Goal: Task Accomplishment & Management: Use online tool/utility

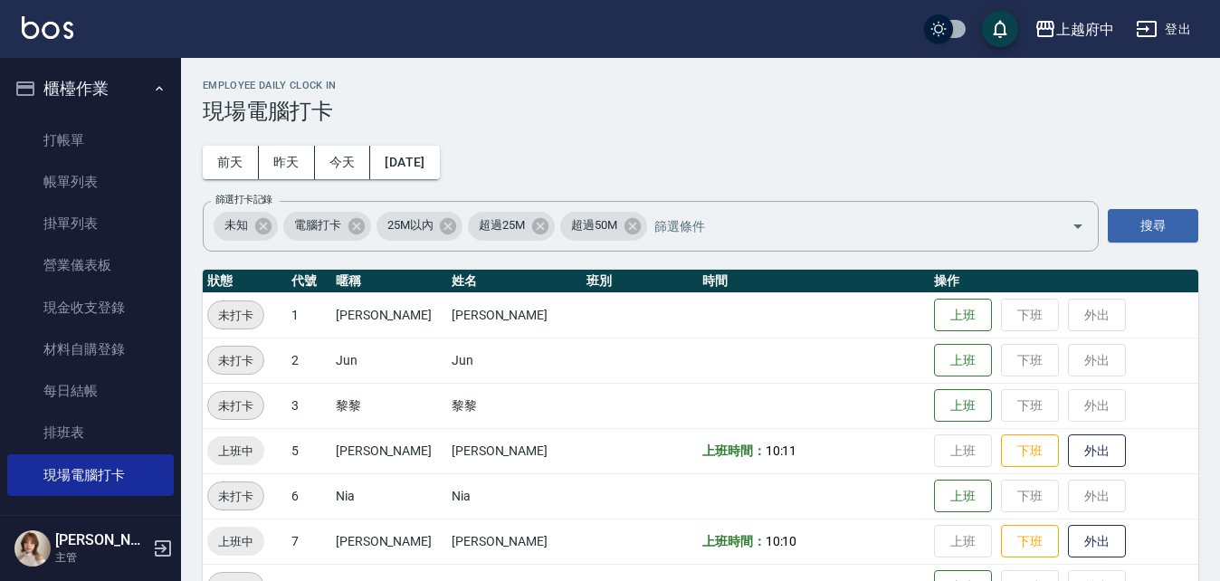
scroll to position [362, 0]
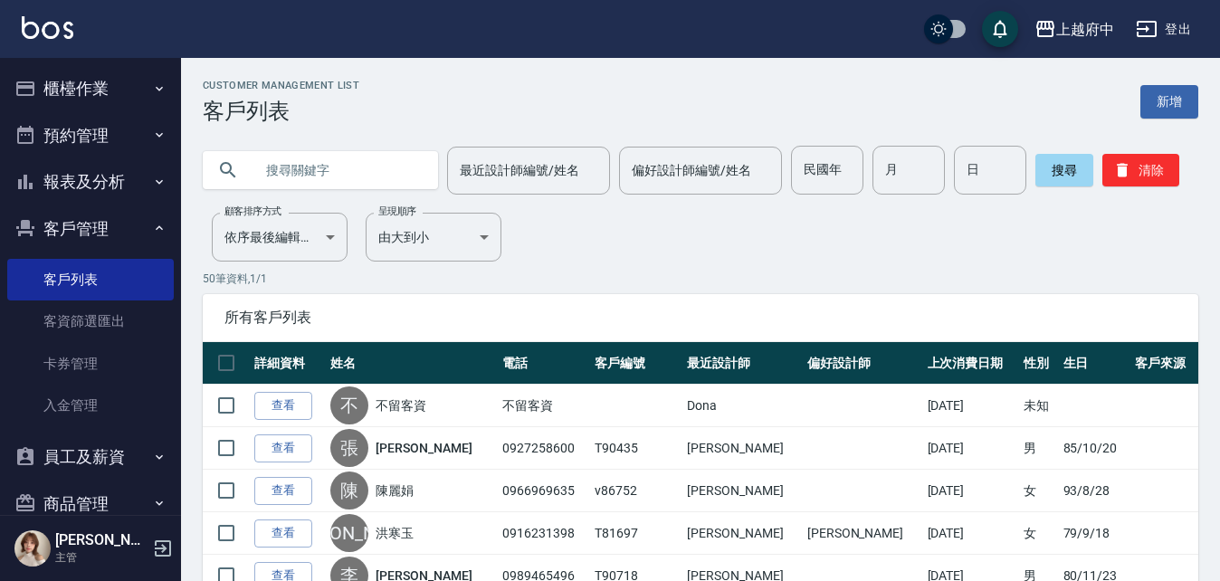
click at [67, 232] on button "客戶管理" at bounding box center [90, 228] width 166 height 47
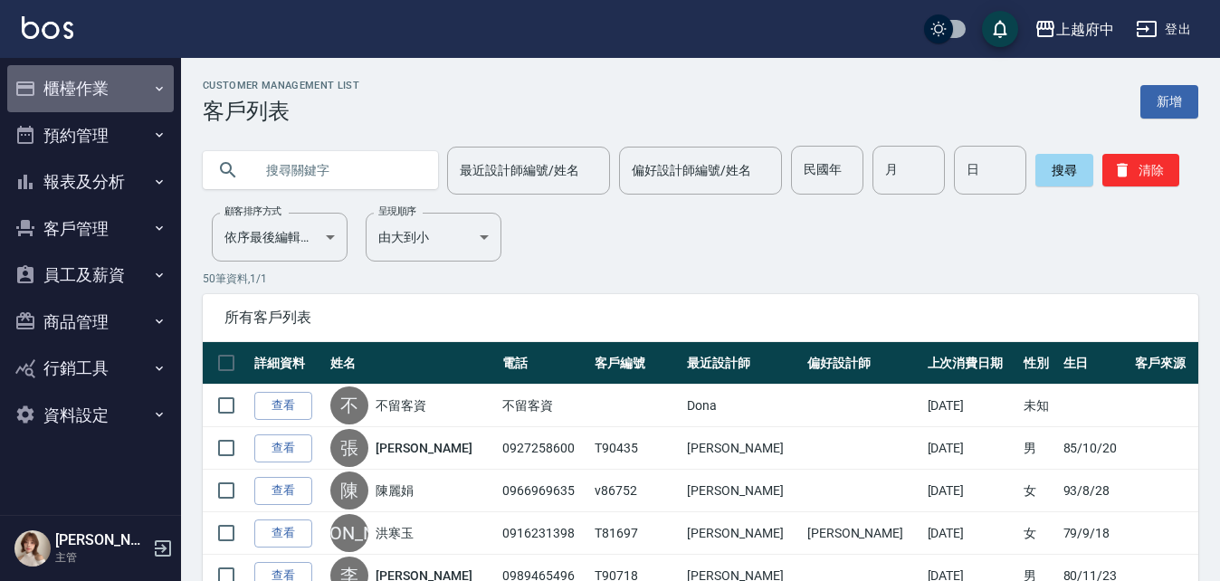
click at [79, 93] on button "櫃檯作業" at bounding box center [90, 88] width 166 height 47
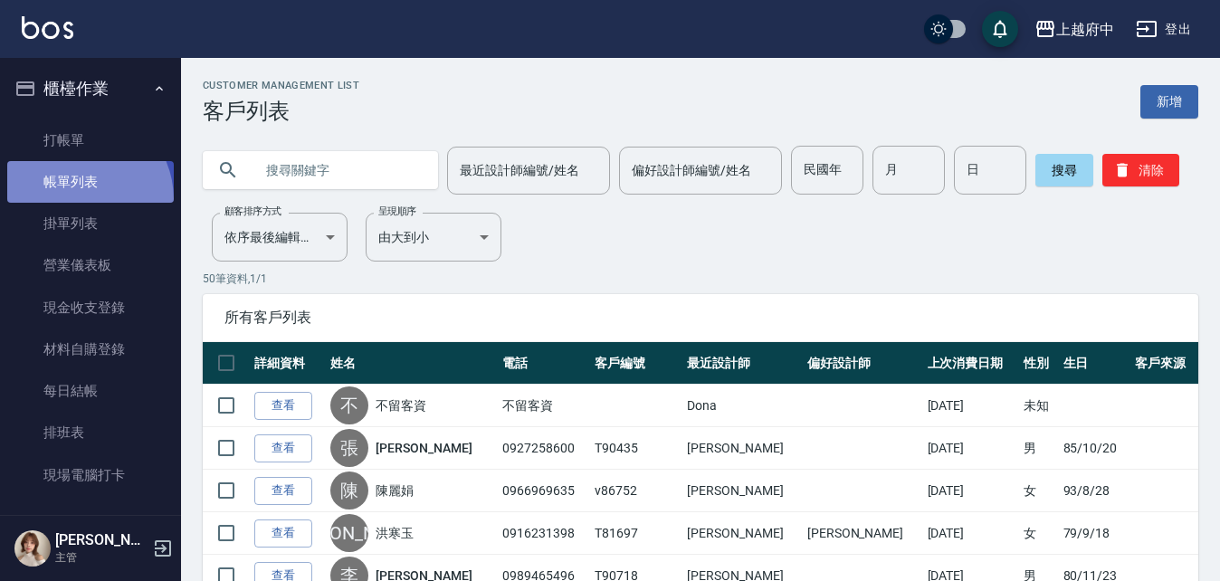
click at [76, 200] on link "帳單列表" at bounding box center [90, 182] width 166 height 42
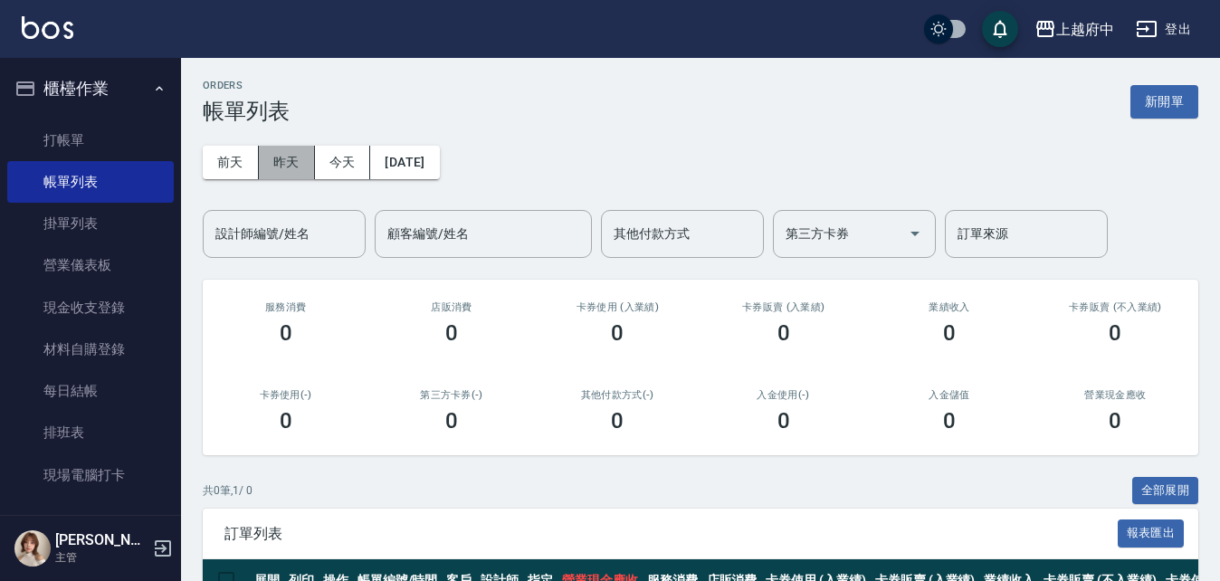
click at [293, 160] on button "昨天" at bounding box center [287, 162] width 56 height 33
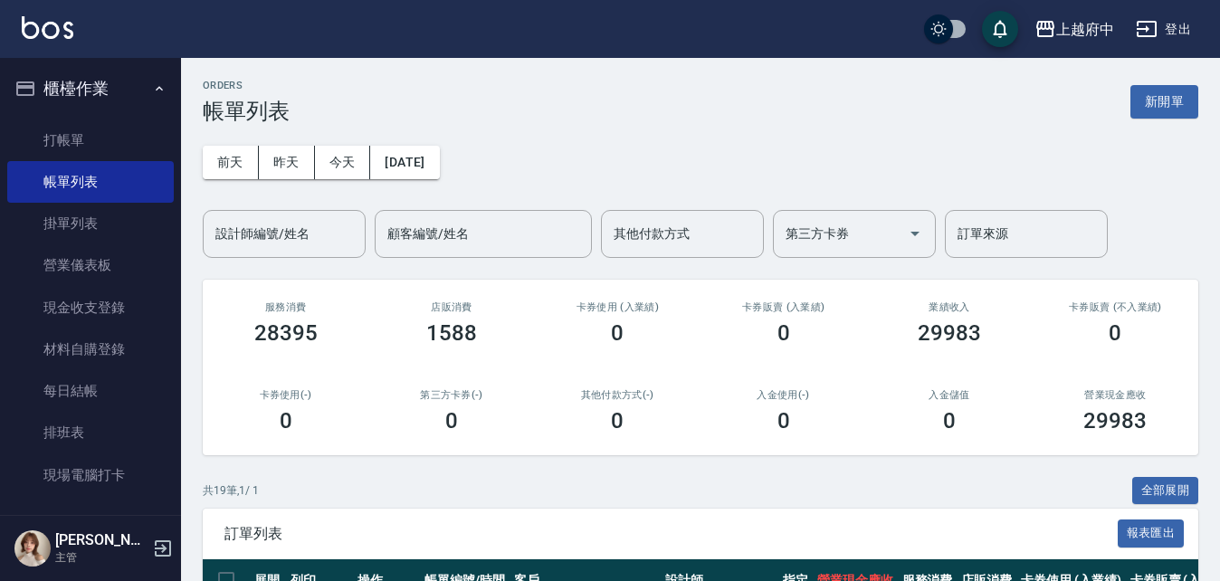
click at [100, 89] on button "櫃檯作業" at bounding box center [90, 88] width 166 height 47
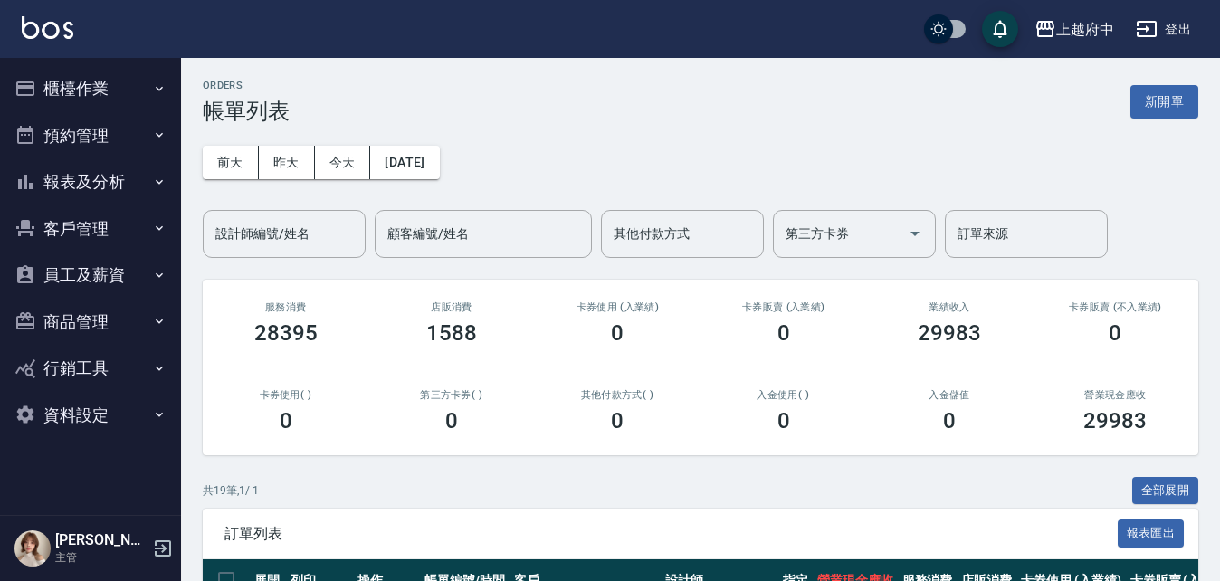
click at [93, 183] on button "報表及分析" at bounding box center [90, 181] width 166 height 47
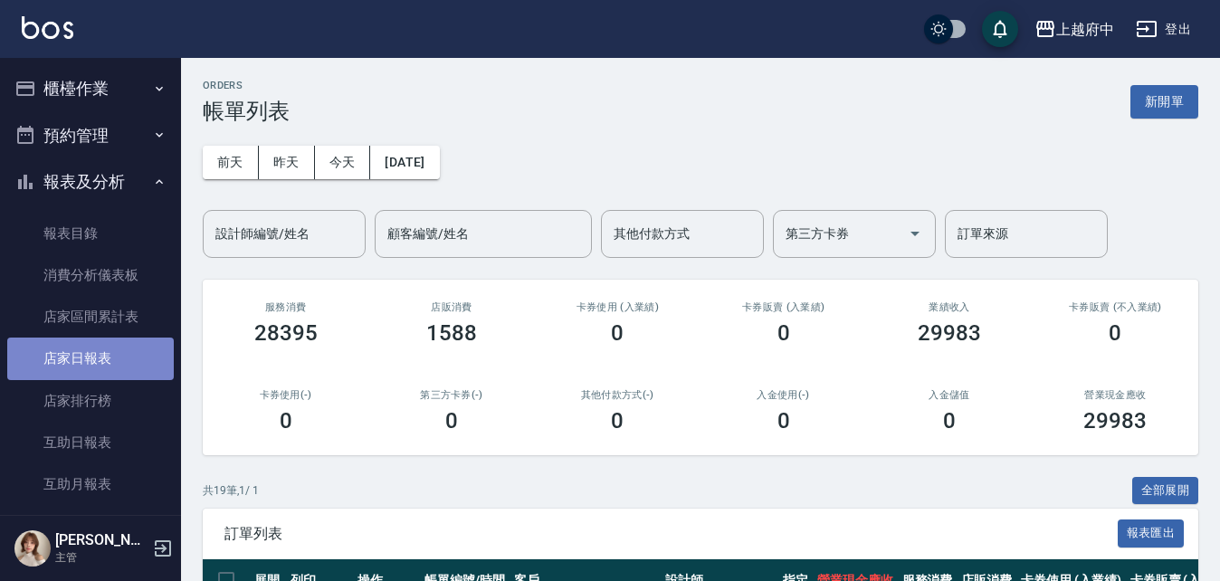
click at [92, 366] on link "店家日報表" at bounding box center [90, 359] width 166 height 42
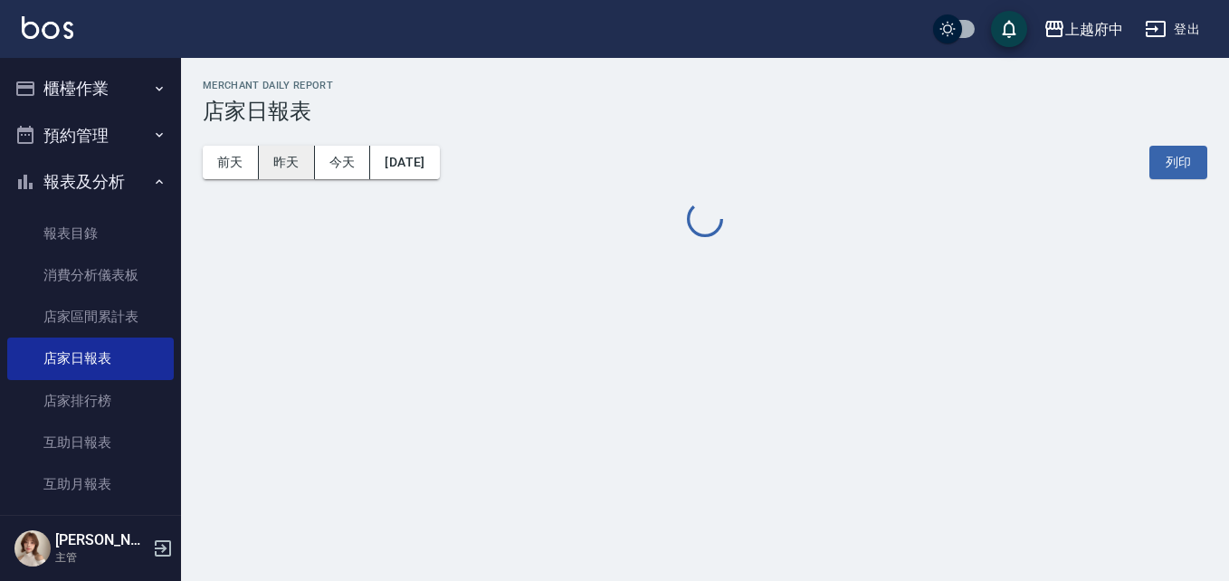
click at [305, 157] on button "昨天" at bounding box center [287, 162] width 56 height 33
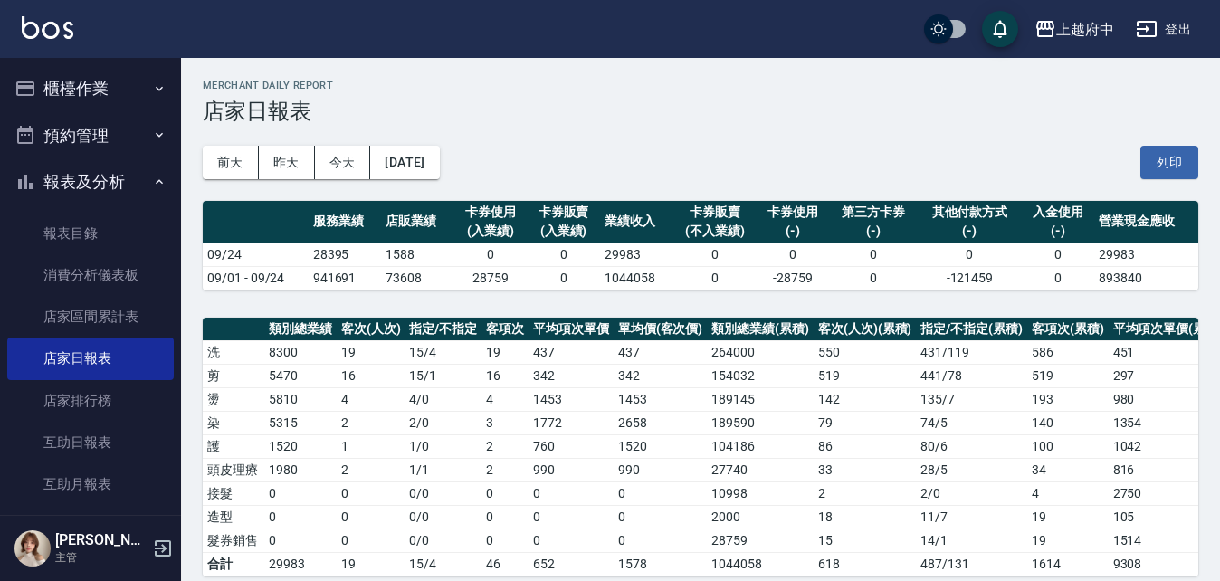
scroll to position [271, 0]
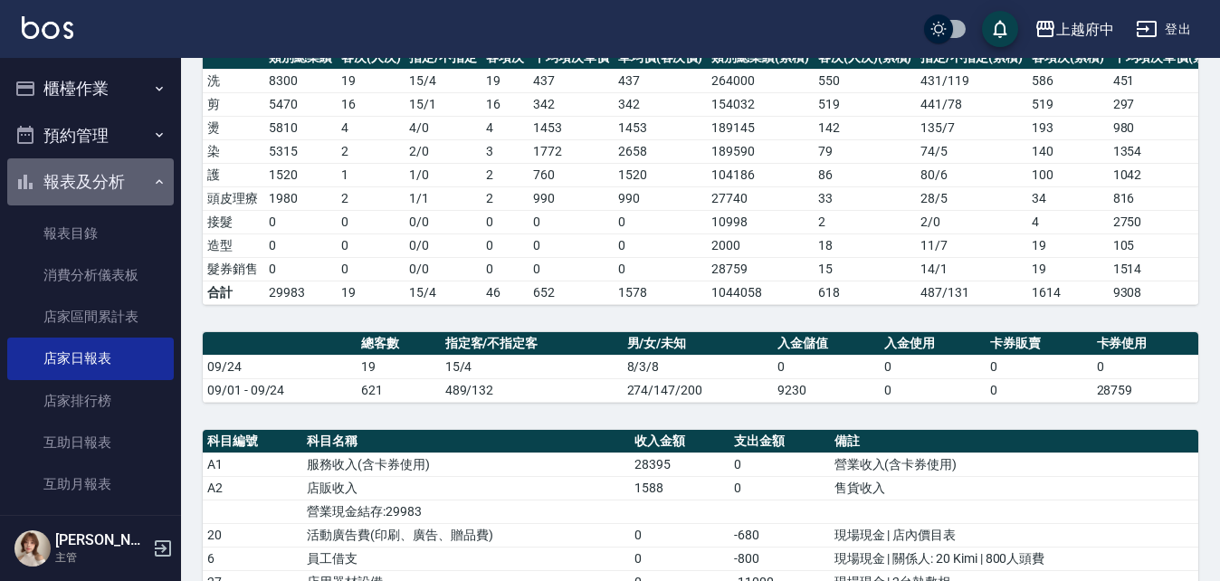
click at [114, 180] on button "報表及分析" at bounding box center [90, 181] width 166 height 47
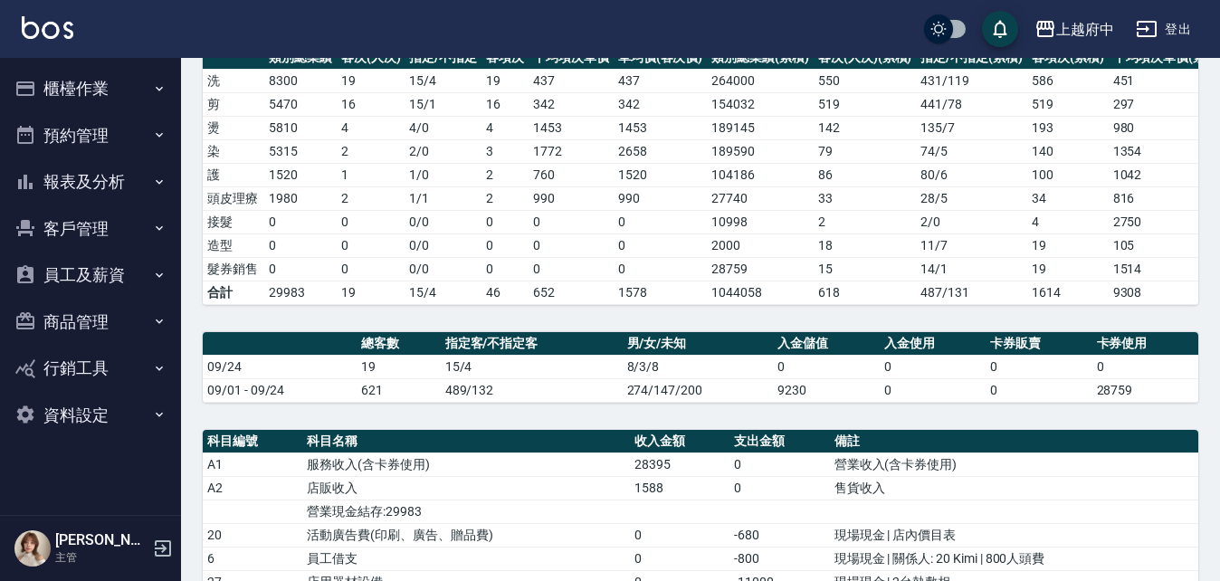
click at [68, 90] on button "櫃檯作業" at bounding box center [90, 88] width 166 height 47
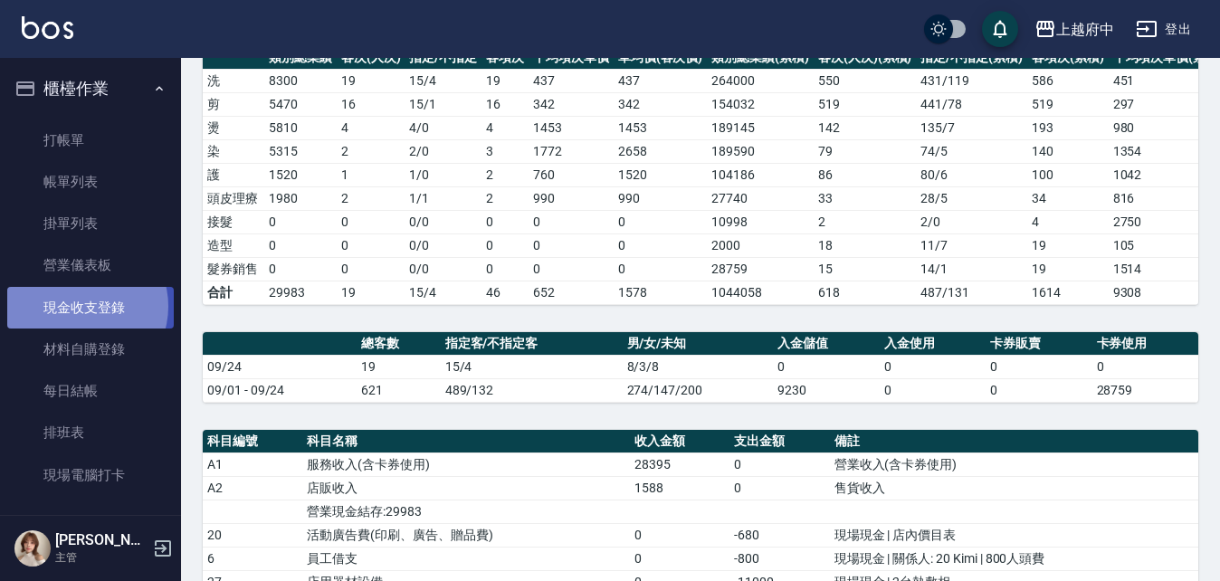
click at [84, 306] on link "現金收支登錄" at bounding box center [90, 308] width 166 height 42
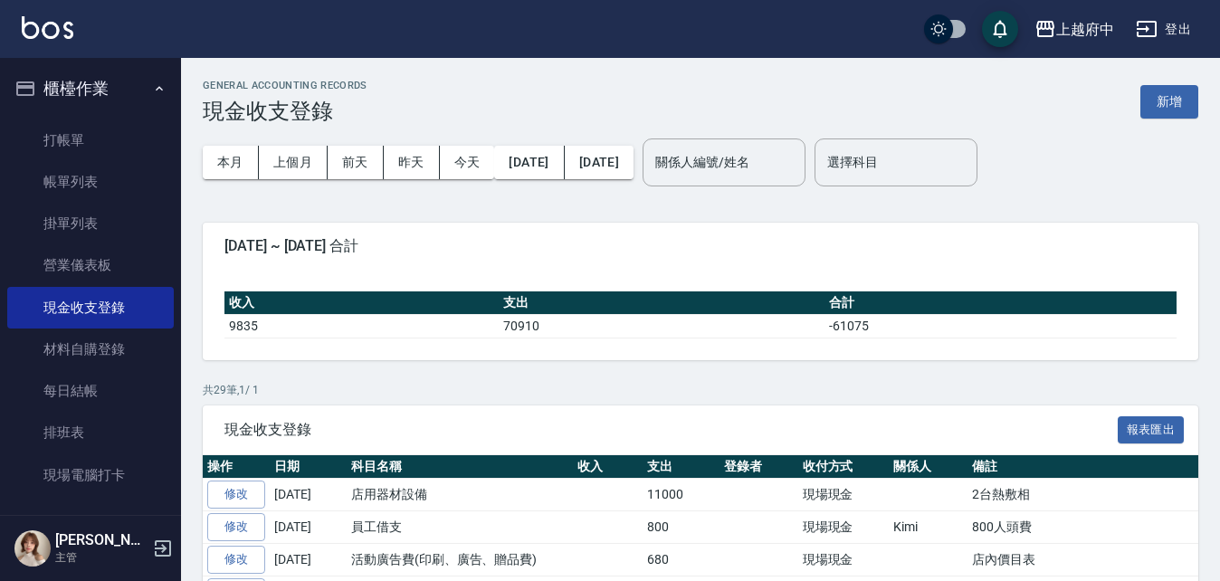
click at [1159, 81] on div "GENERAL ACCOUNTING RECORDS 現金收支登錄 新增" at bounding box center [700, 102] width 995 height 44
click at [1156, 95] on button "新增" at bounding box center [1169, 101] width 58 height 33
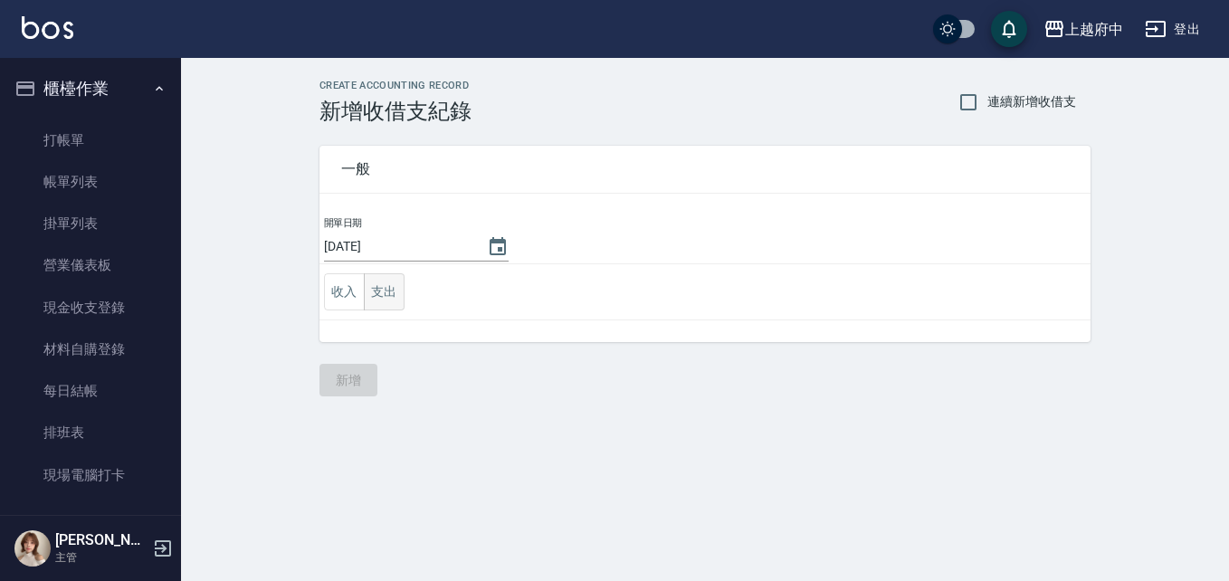
click at [383, 290] on button "支出" at bounding box center [384, 291] width 41 height 37
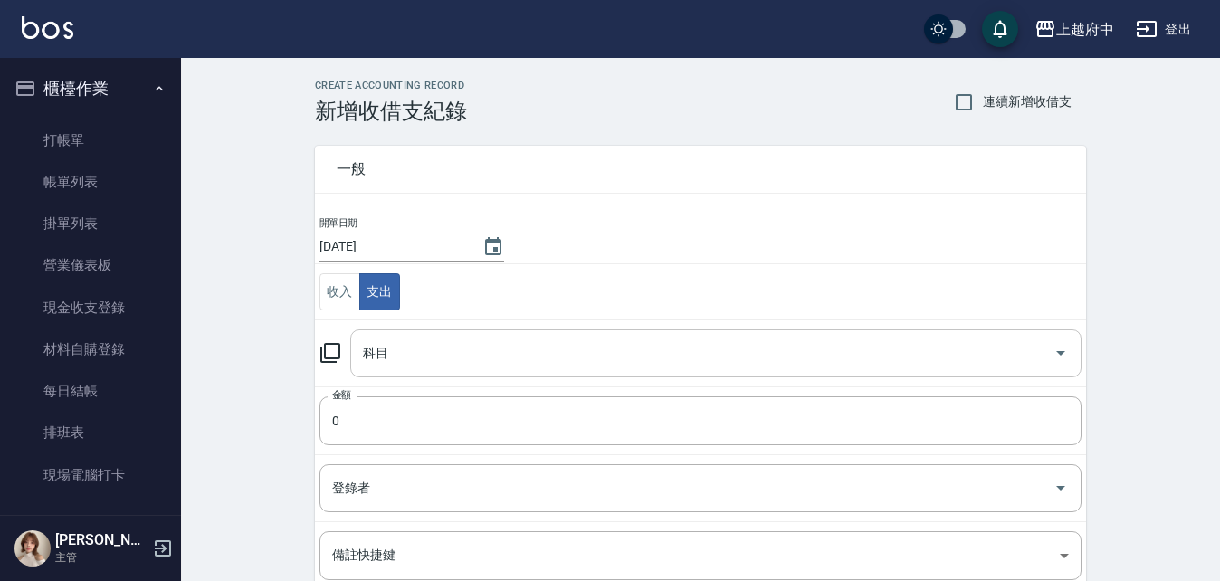
click at [410, 351] on input "科目" at bounding box center [702, 354] width 688 height 32
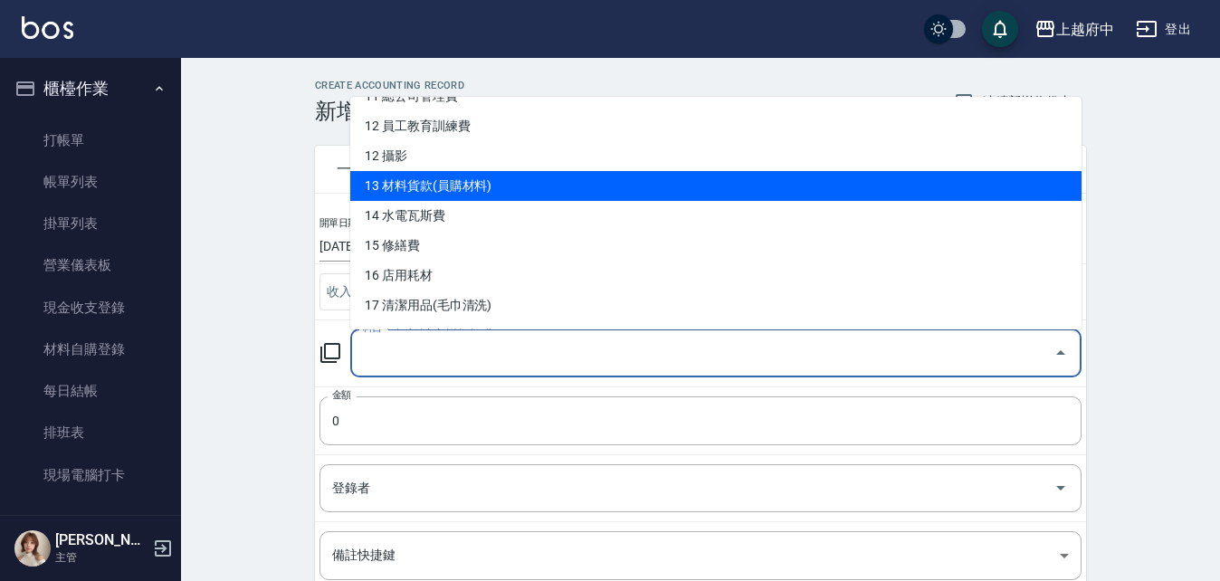
scroll to position [543, 0]
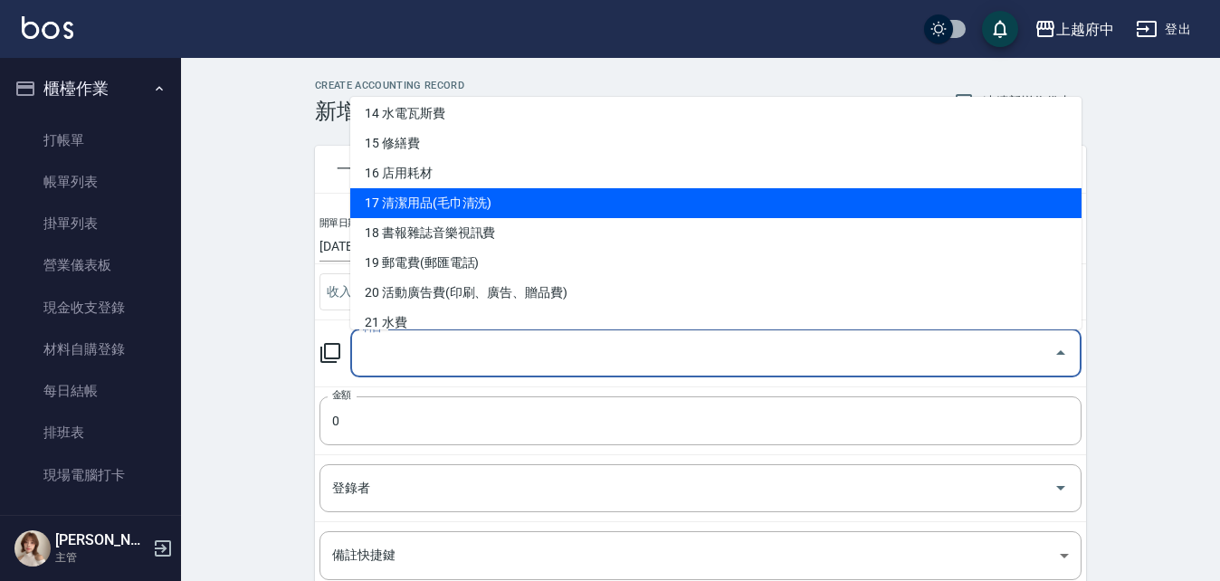
click at [460, 205] on li "17 清潔用品(毛巾清洗)" at bounding box center [715, 203] width 731 height 30
type input "17 清潔用品(毛巾清洗)"
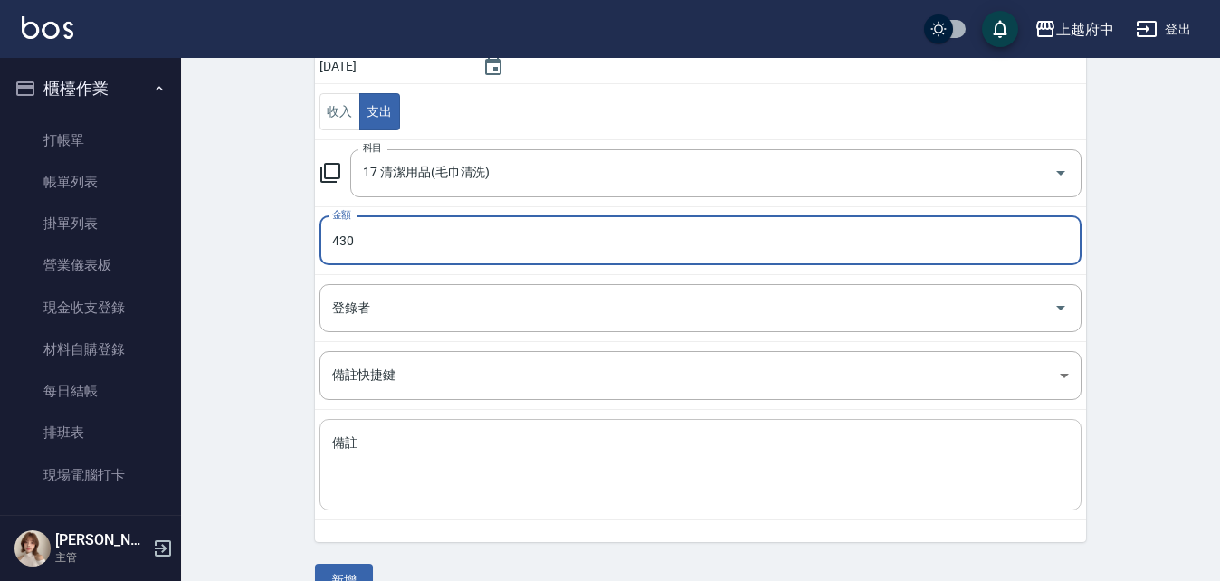
scroll to position [181, 0]
type input "430"
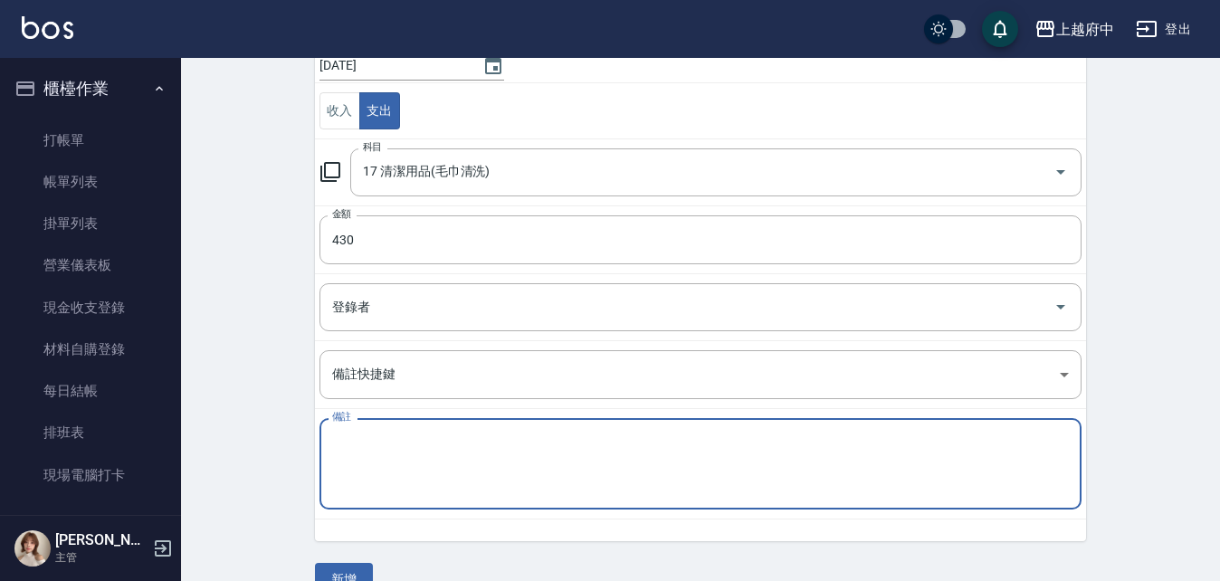
click at [433, 435] on textarea "備註" at bounding box center [700, 464] width 737 height 62
type textarea "1"
type textarea "倍巧思"
click at [360, 572] on button "新增" at bounding box center [344, 579] width 58 height 33
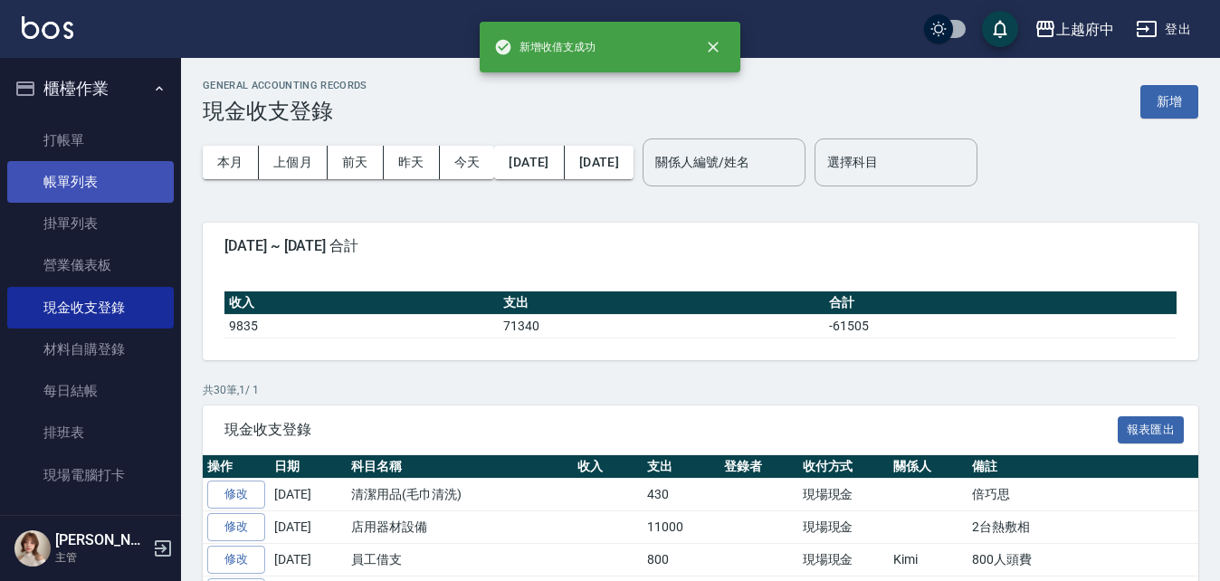
click at [78, 181] on link "帳單列表" at bounding box center [90, 182] width 166 height 42
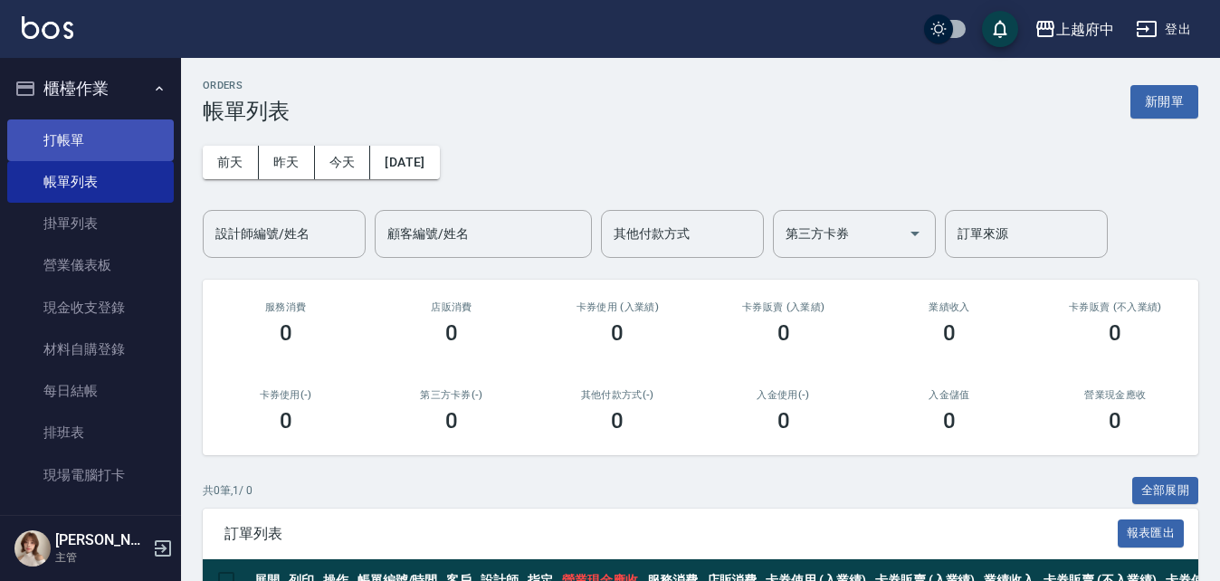
click at [87, 140] on link "打帳單" at bounding box center [90, 140] width 166 height 42
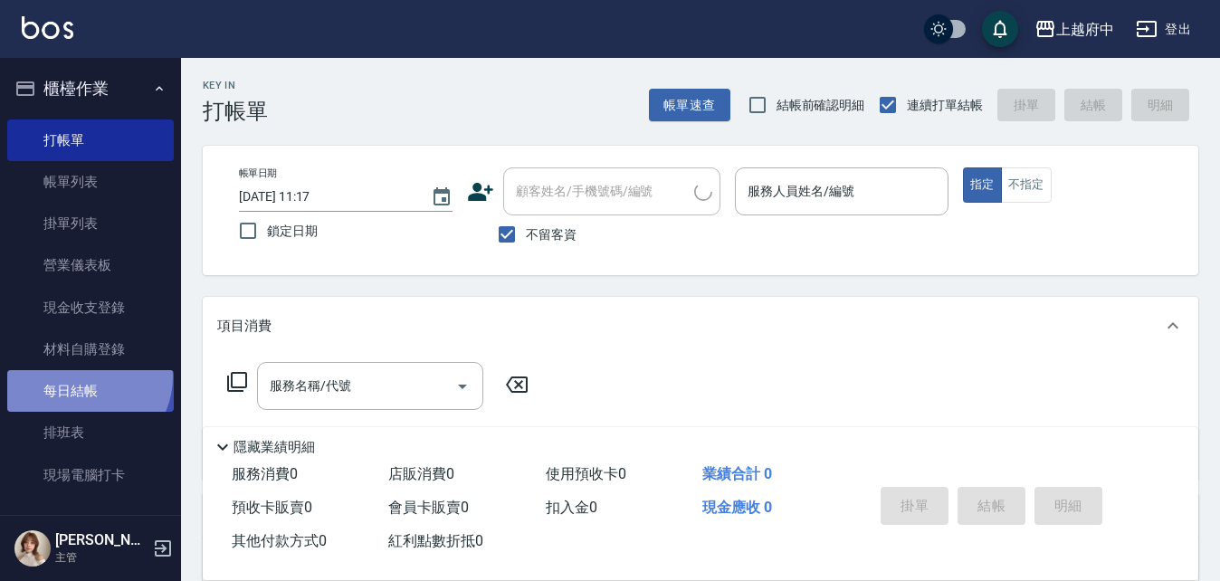
click at [81, 376] on link "每日結帳" at bounding box center [90, 391] width 166 height 42
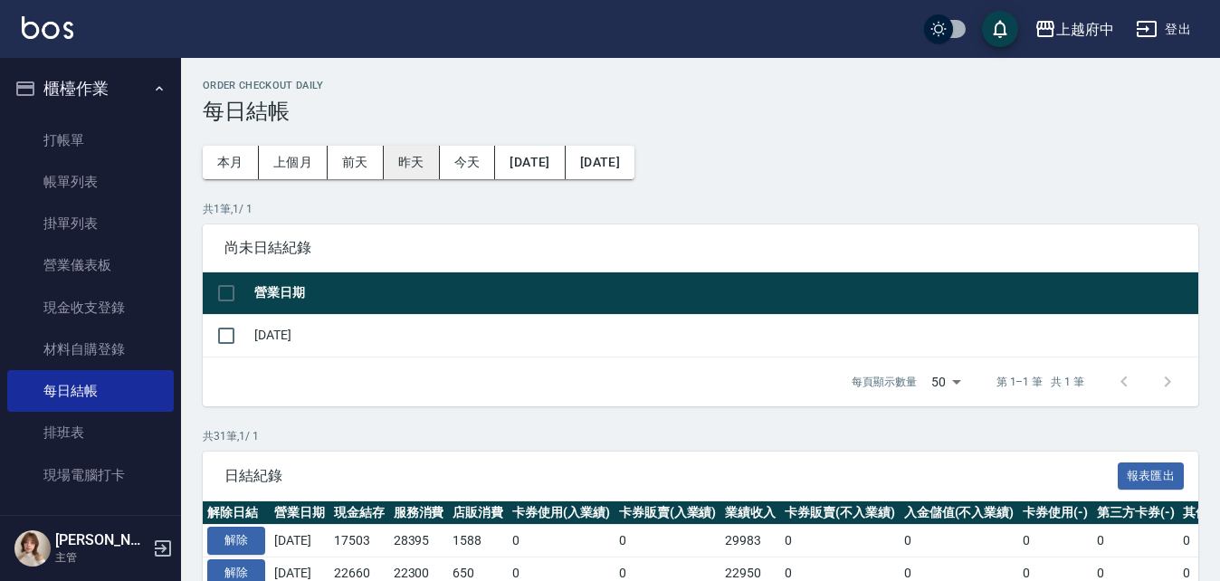
click at [400, 161] on button "昨天" at bounding box center [412, 162] width 56 height 33
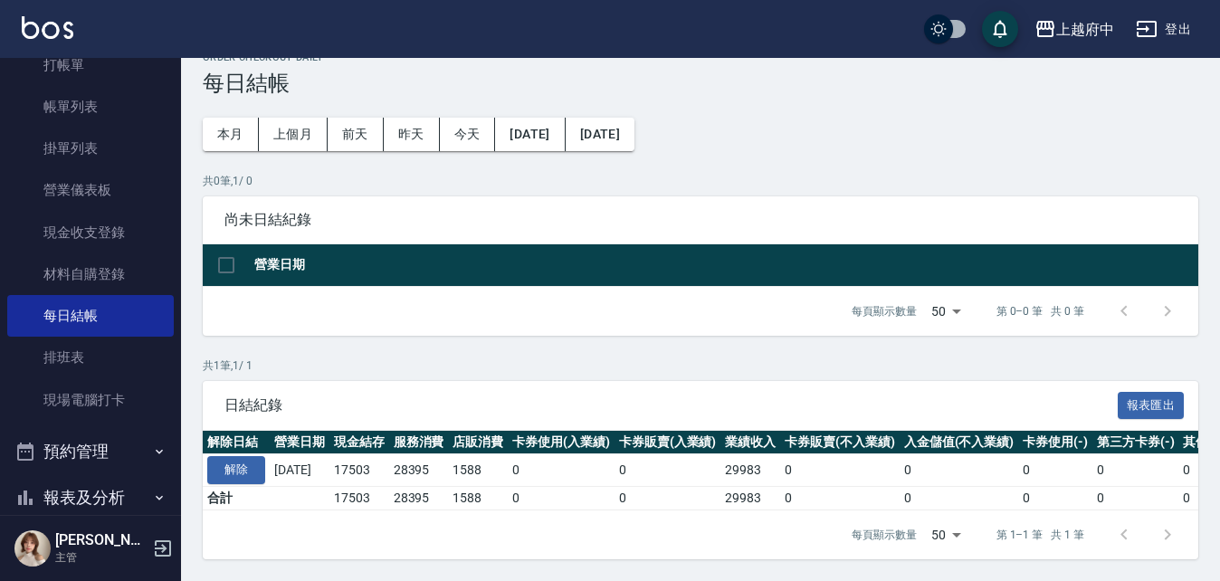
scroll to position [271, 0]
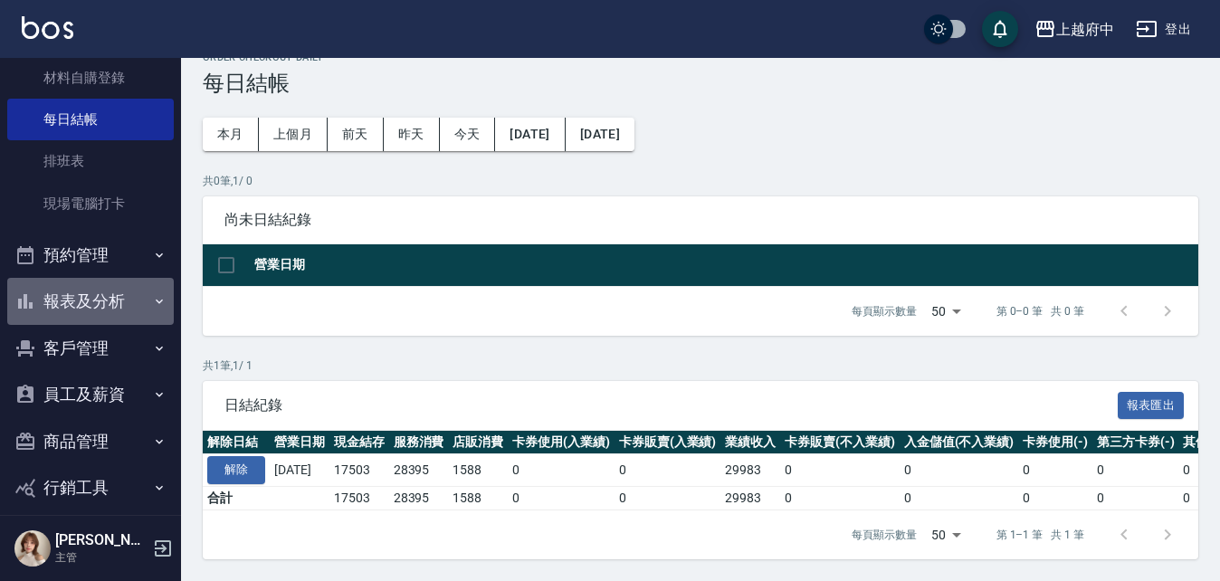
click at [90, 307] on button "報表及分析" at bounding box center [90, 301] width 166 height 47
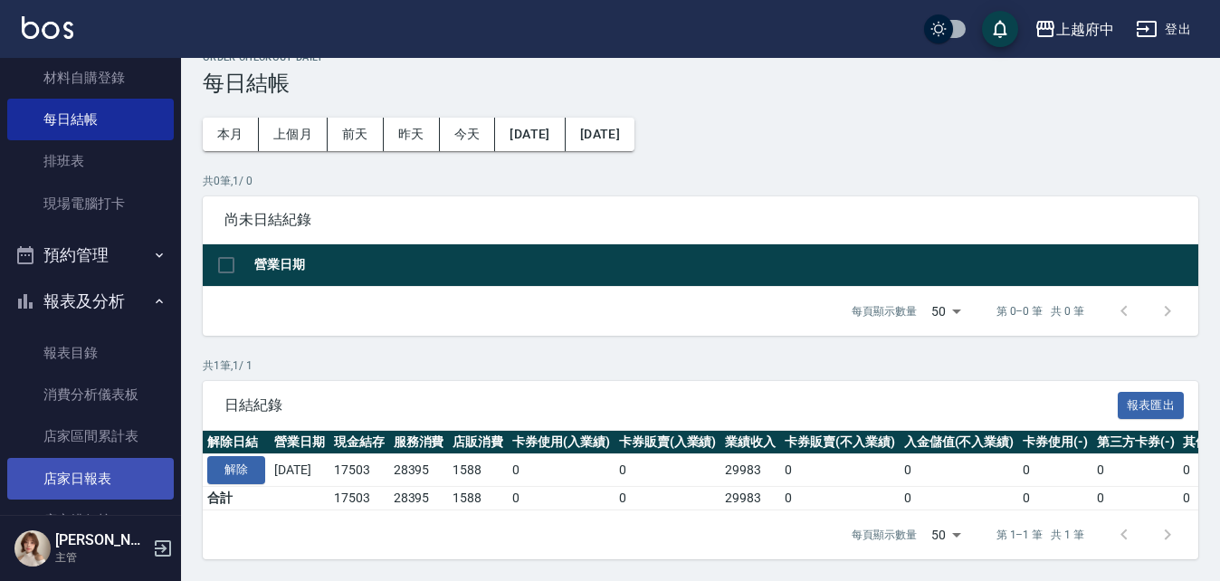
click at [123, 471] on link "店家日報表" at bounding box center [90, 479] width 166 height 42
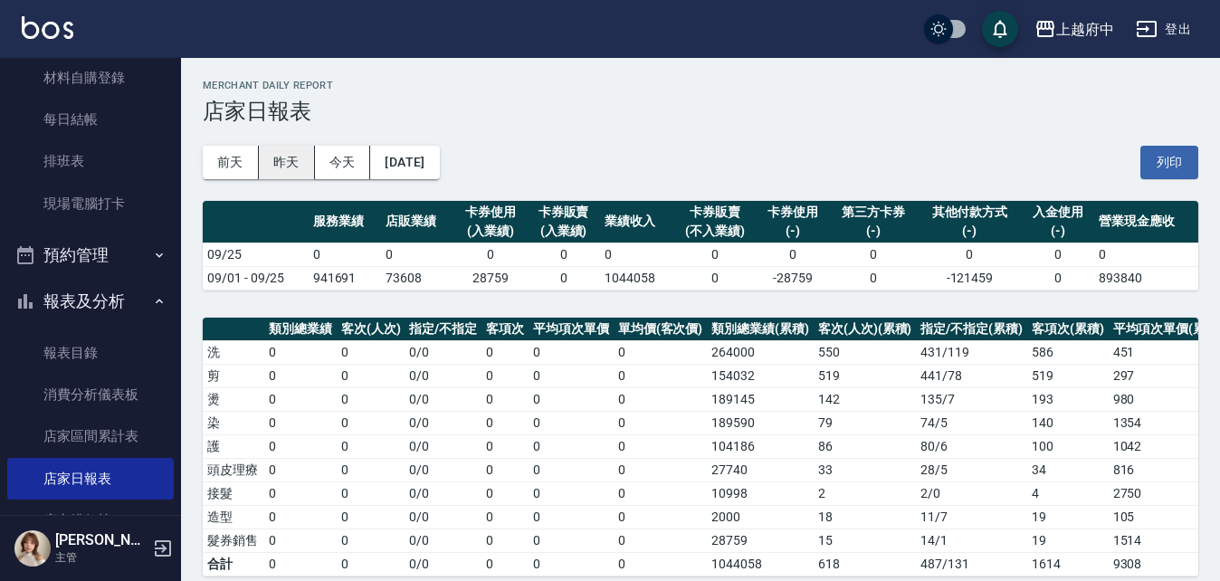
click at [298, 171] on button "昨天" at bounding box center [287, 162] width 56 height 33
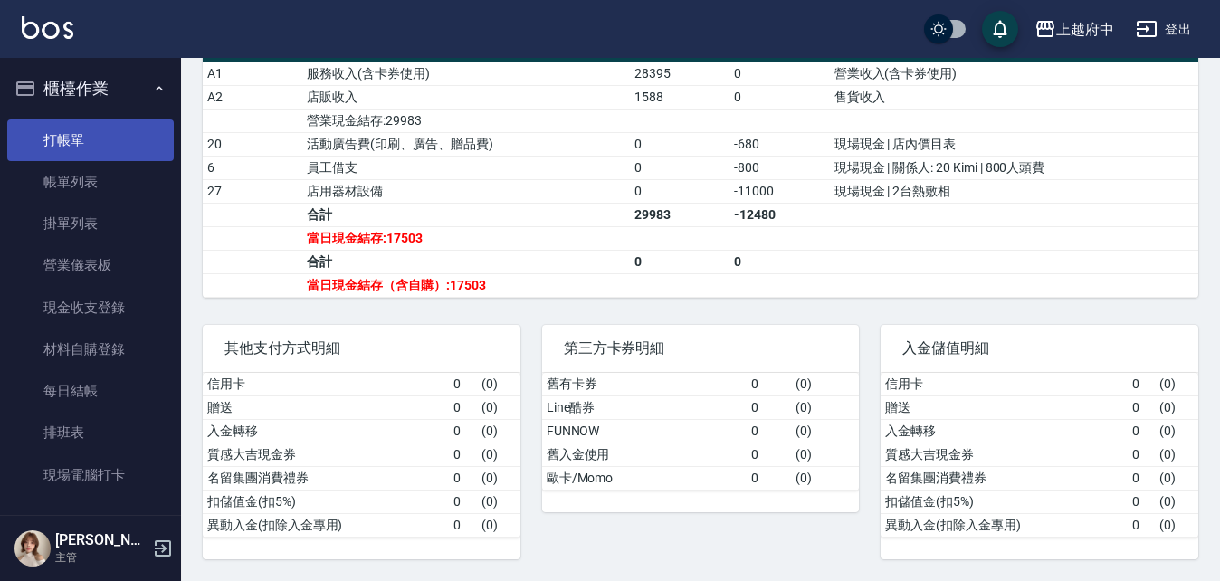
click at [78, 138] on link "打帳單" at bounding box center [90, 140] width 166 height 42
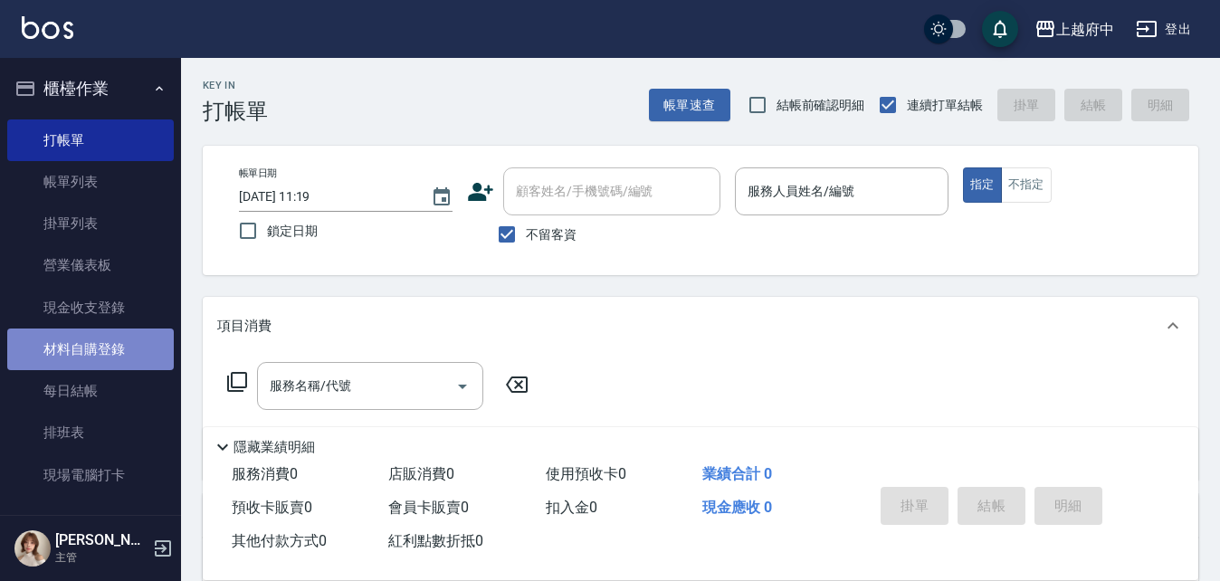
click at [109, 349] on link "材料自購登錄" at bounding box center [90, 349] width 166 height 42
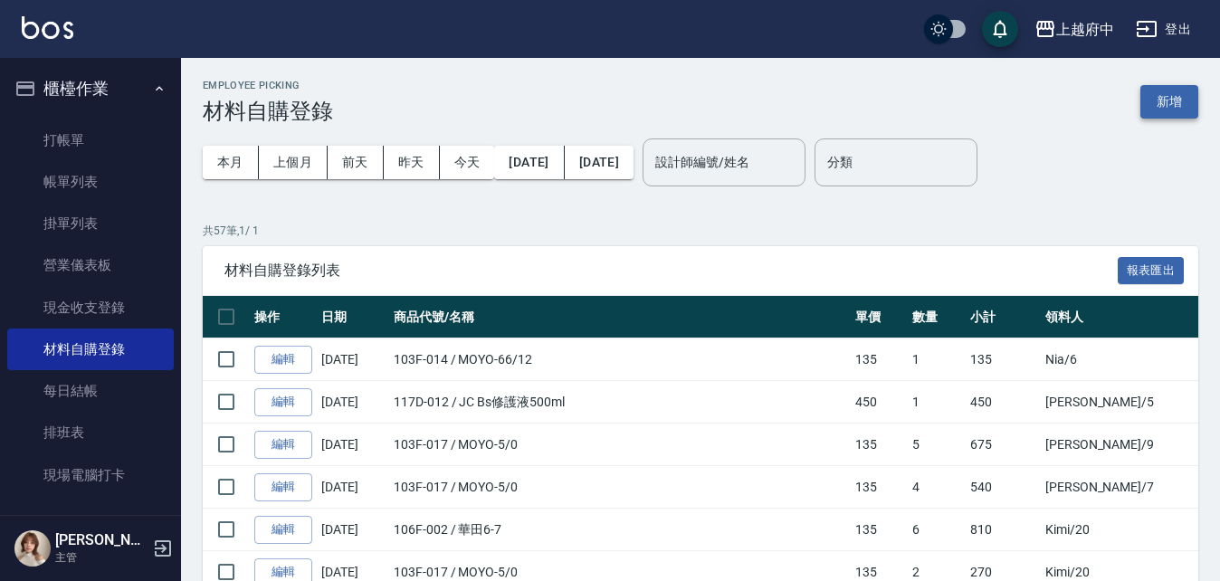
click at [1177, 103] on button "新增" at bounding box center [1169, 101] width 58 height 33
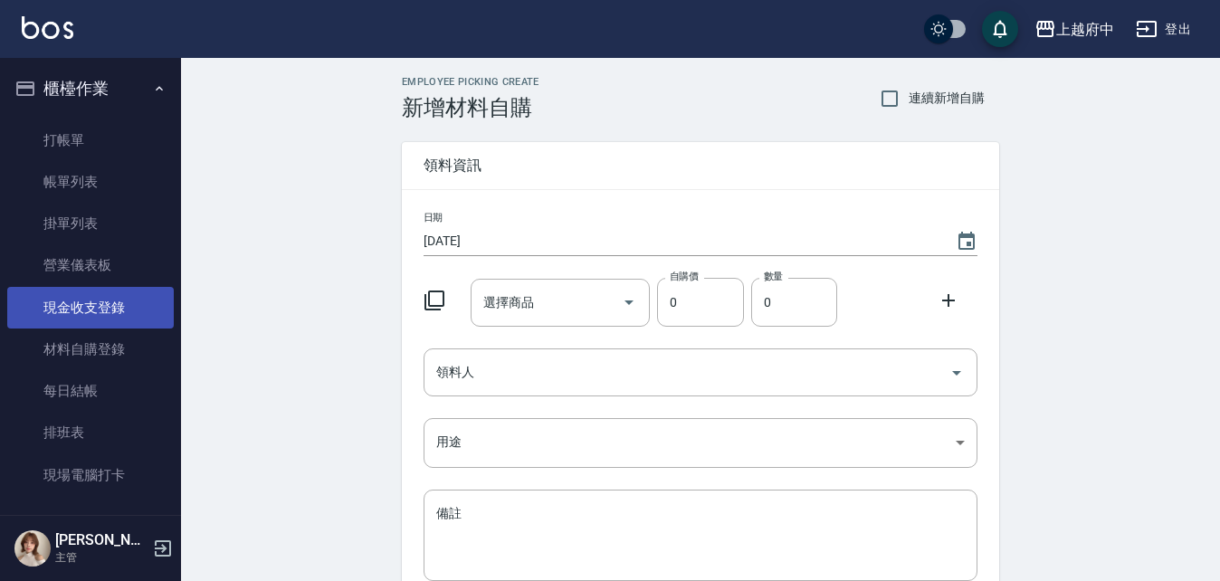
click at [105, 303] on link "現金收支登錄" at bounding box center [90, 308] width 166 height 42
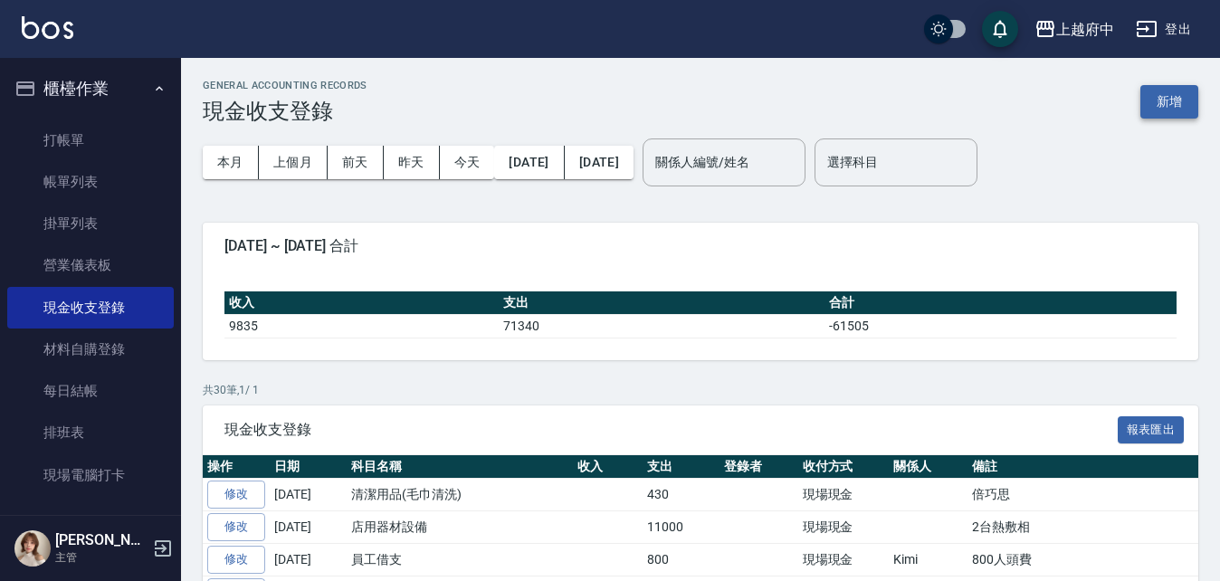
click at [1163, 100] on button "新增" at bounding box center [1169, 101] width 58 height 33
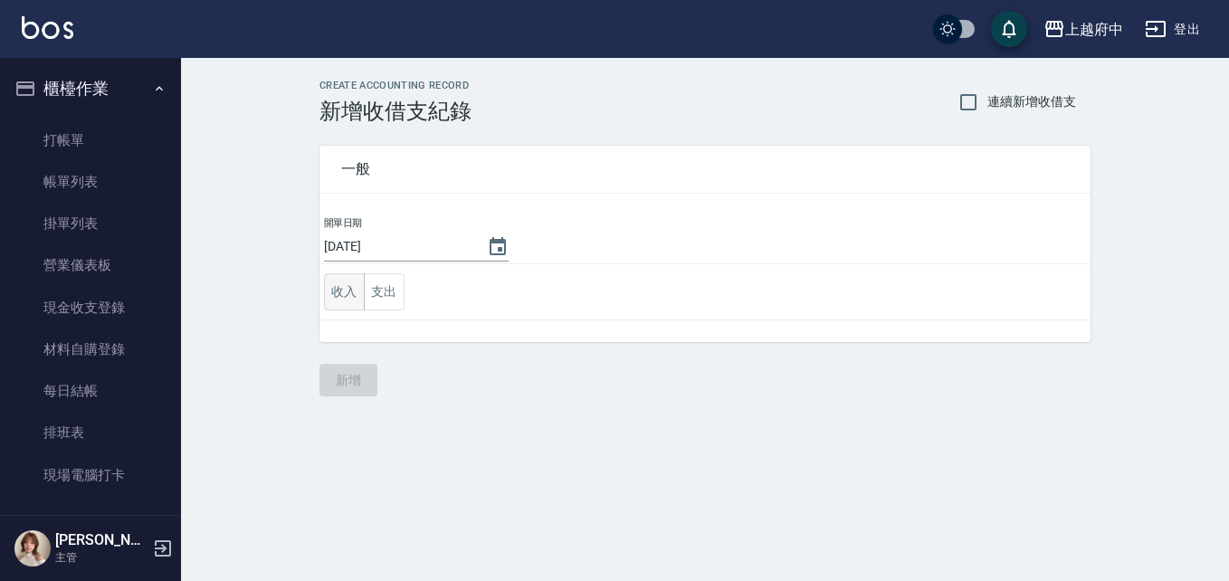
click at [331, 291] on button "收入" at bounding box center [344, 291] width 41 height 37
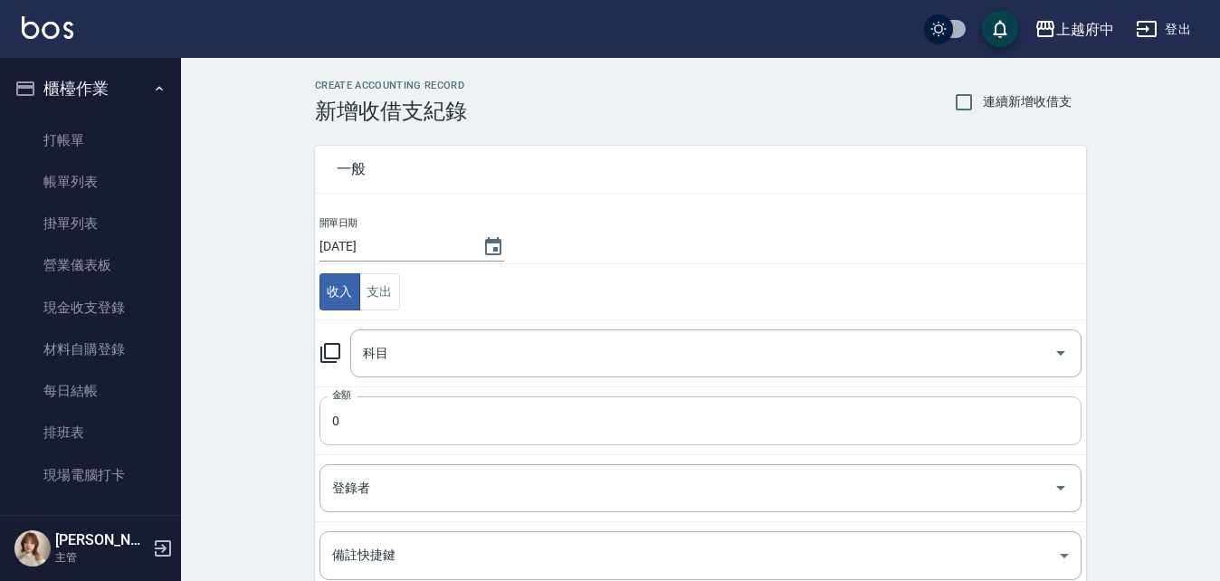
click at [425, 426] on input "0" at bounding box center [700, 420] width 762 height 49
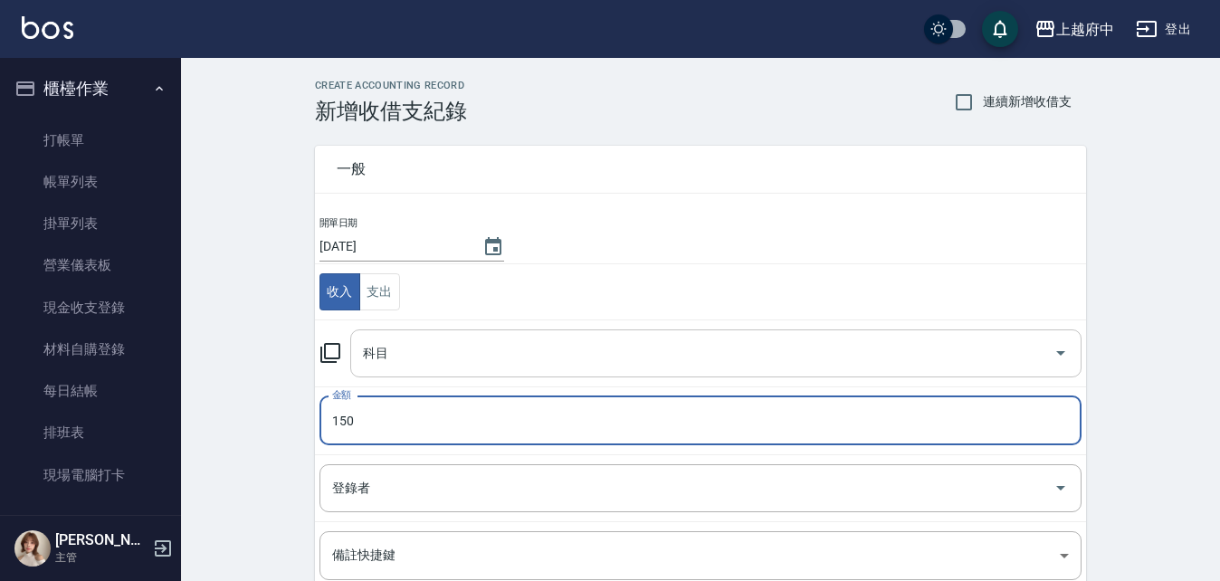
type input "150"
click at [398, 361] on input "科目" at bounding box center [702, 354] width 688 height 32
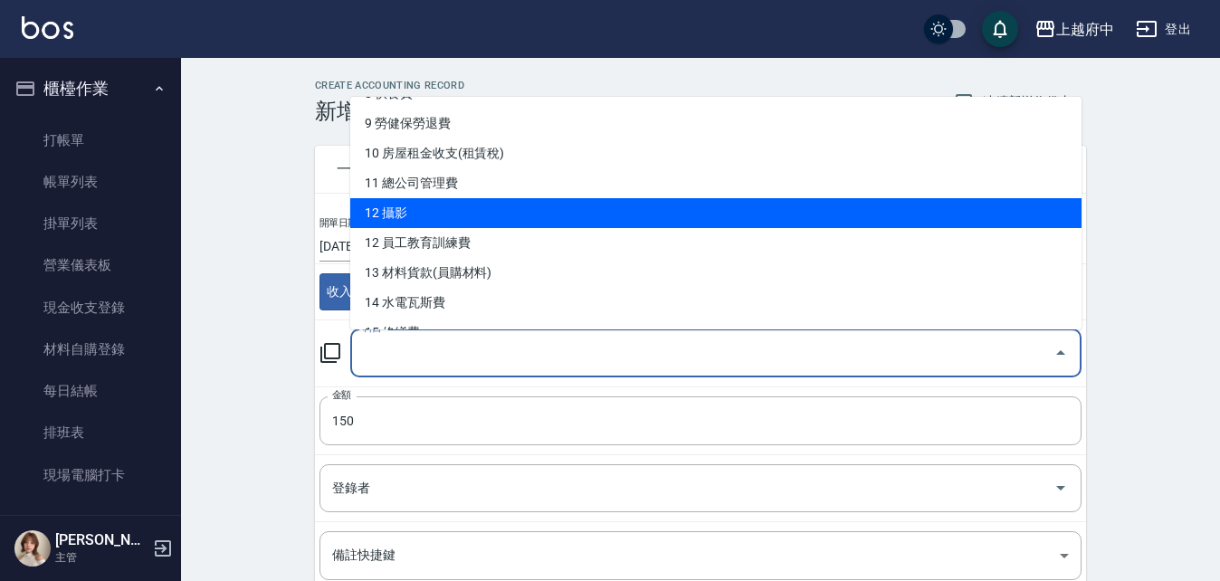
scroll to position [452, 0]
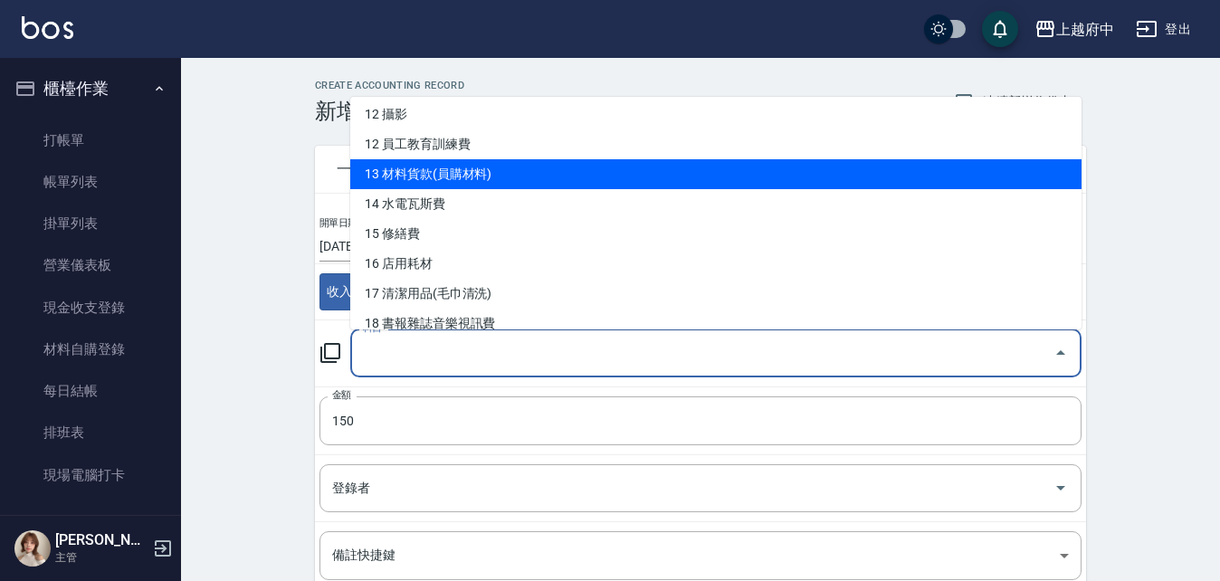
click at [478, 168] on li "13 材料貨款(員購材料)" at bounding box center [715, 174] width 731 height 30
type input "13 材料貨款(員購材料)"
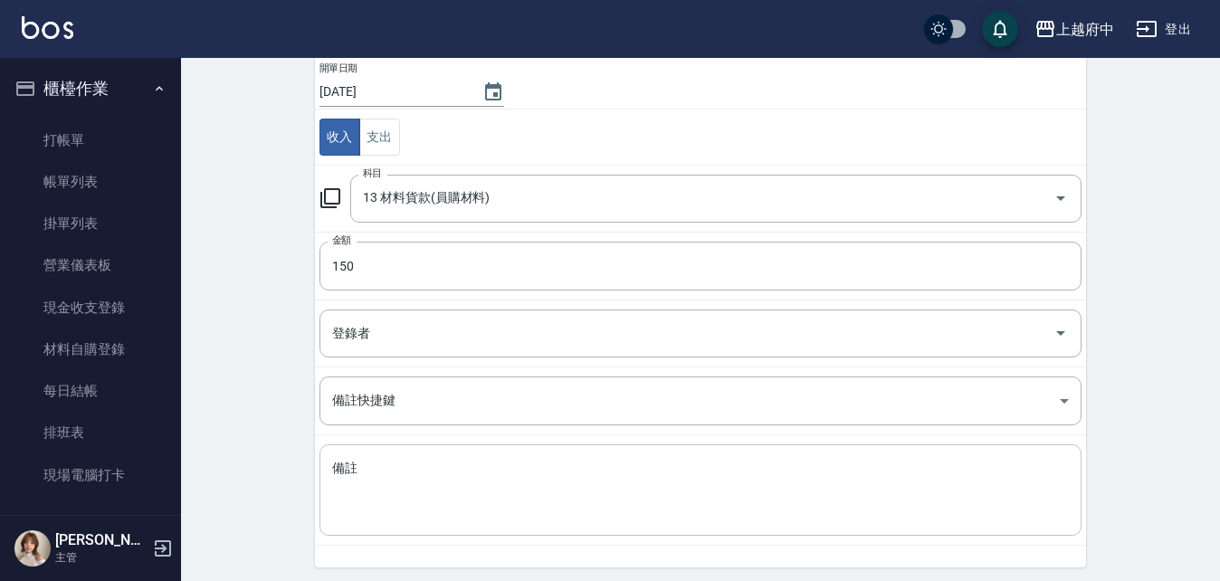
scroll to position [218, 0]
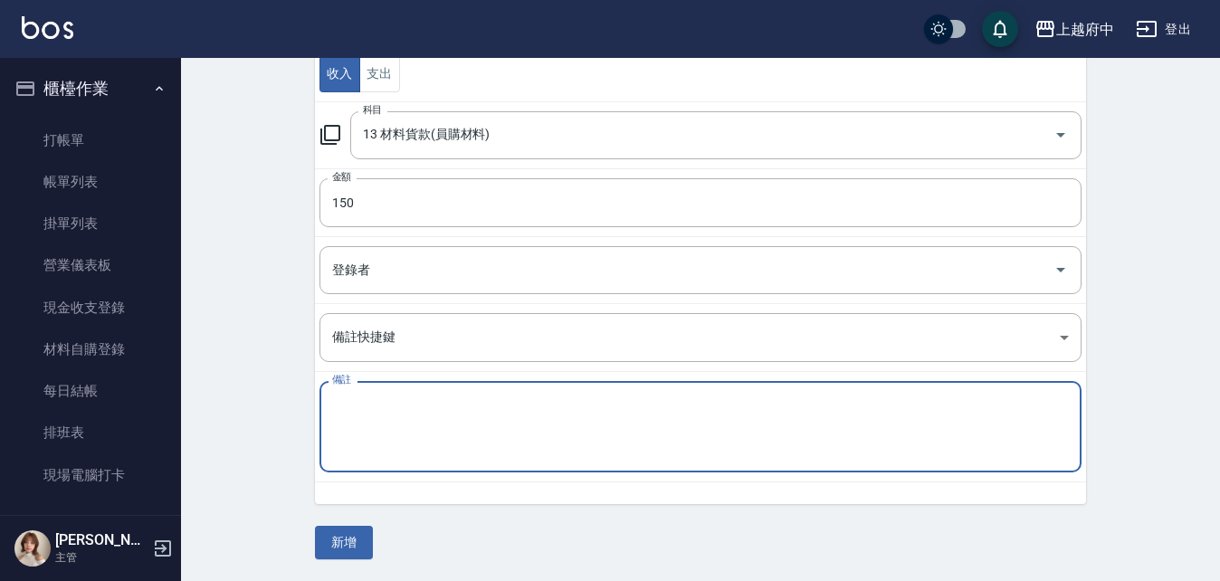
click at [419, 422] on textarea "備註" at bounding box center [700, 427] width 737 height 62
type textarea "1-耳麥縣"
drag, startPoint x: 298, startPoint y: 413, endPoint x: 288, endPoint y: 416, distance: 10.6
click at [288, 416] on div "CREATE ACCOUNTING RECORD 新增收借支紀錄 連續新增收借支 一般 開單日期 2025/09/25 收入 支出 科目 13 材料貨款(員購…" at bounding box center [700, 210] width 1039 height 741
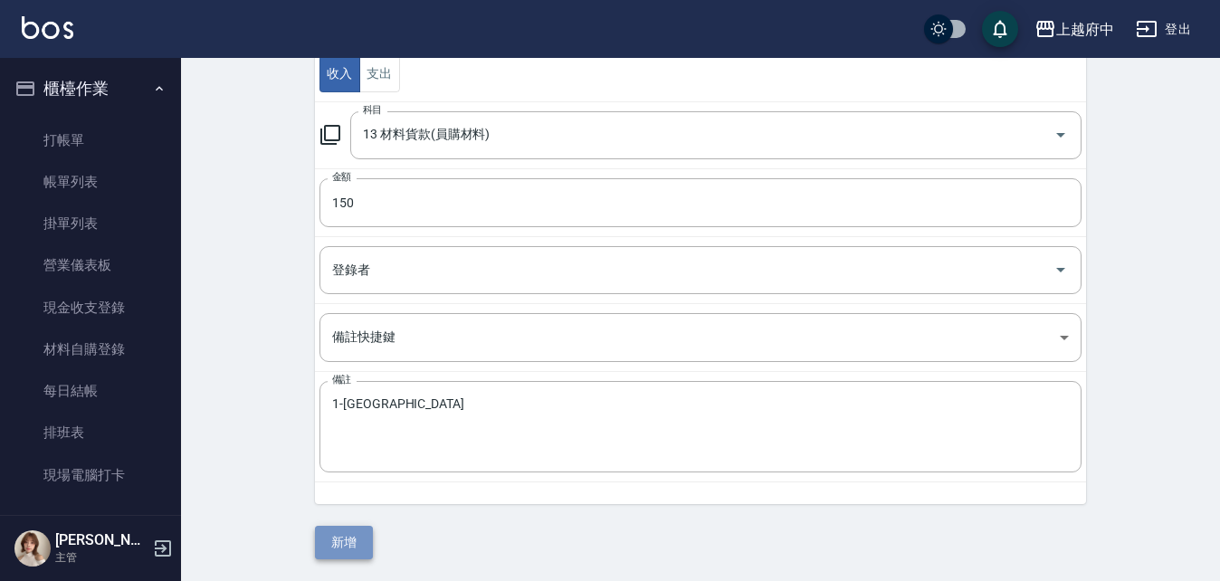
click at [337, 543] on button "新增" at bounding box center [344, 542] width 58 height 33
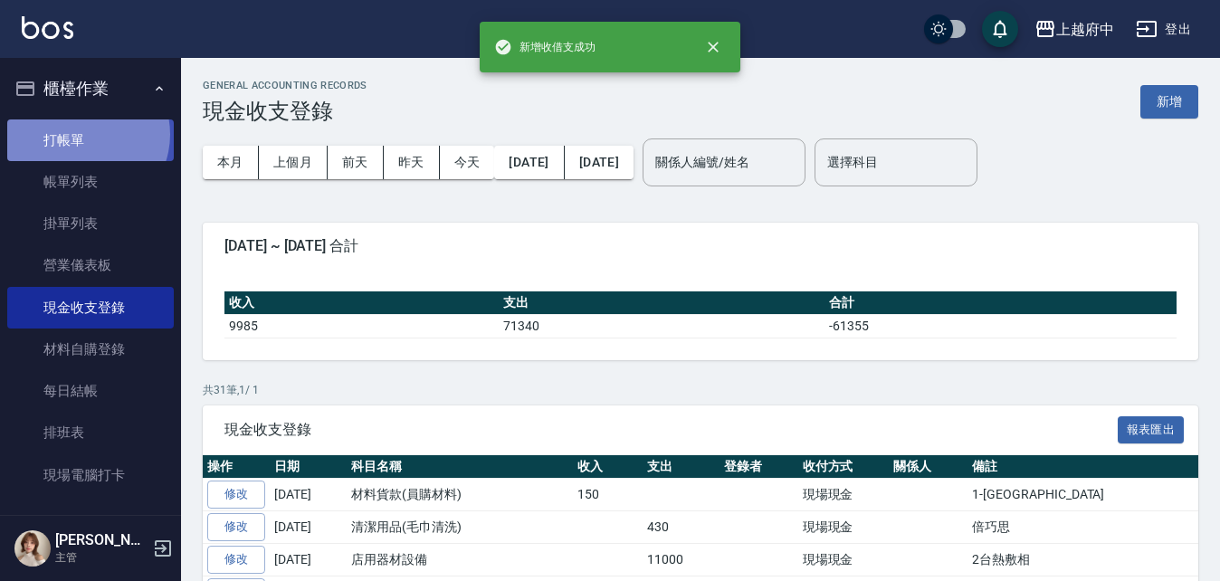
click at [81, 134] on link "打帳單" at bounding box center [90, 140] width 166 height 42
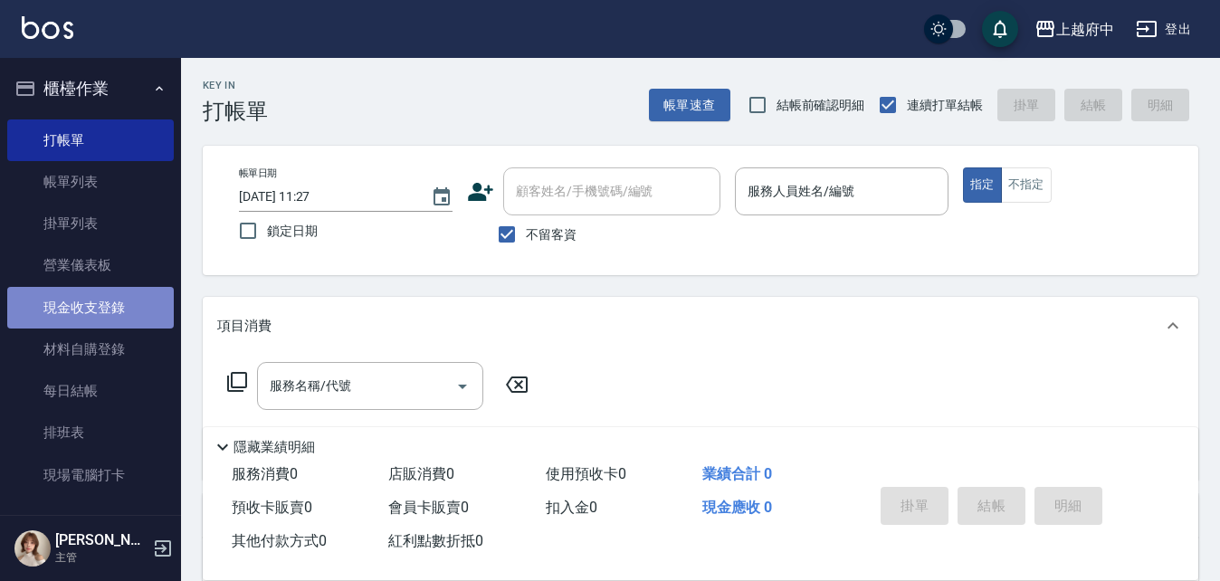
click at [127, 312] on link "現金收支登錄" at bounding box center [90, 308] width 166 height 42
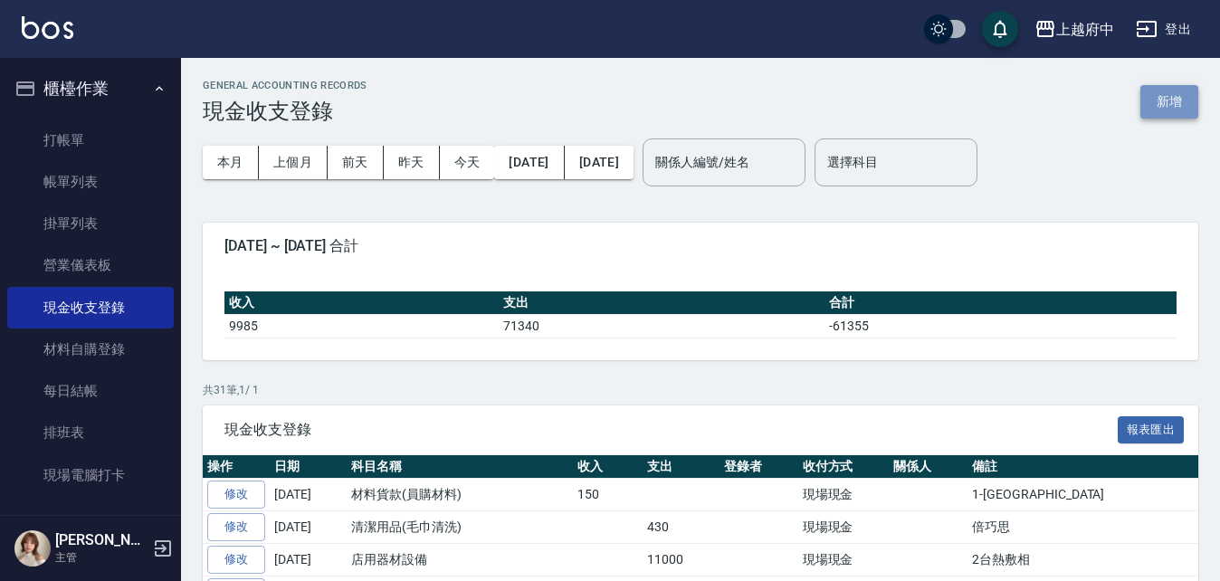
click at [1187, 87] on button "新增" at bounding box center [1169, 101] width 58 height 33
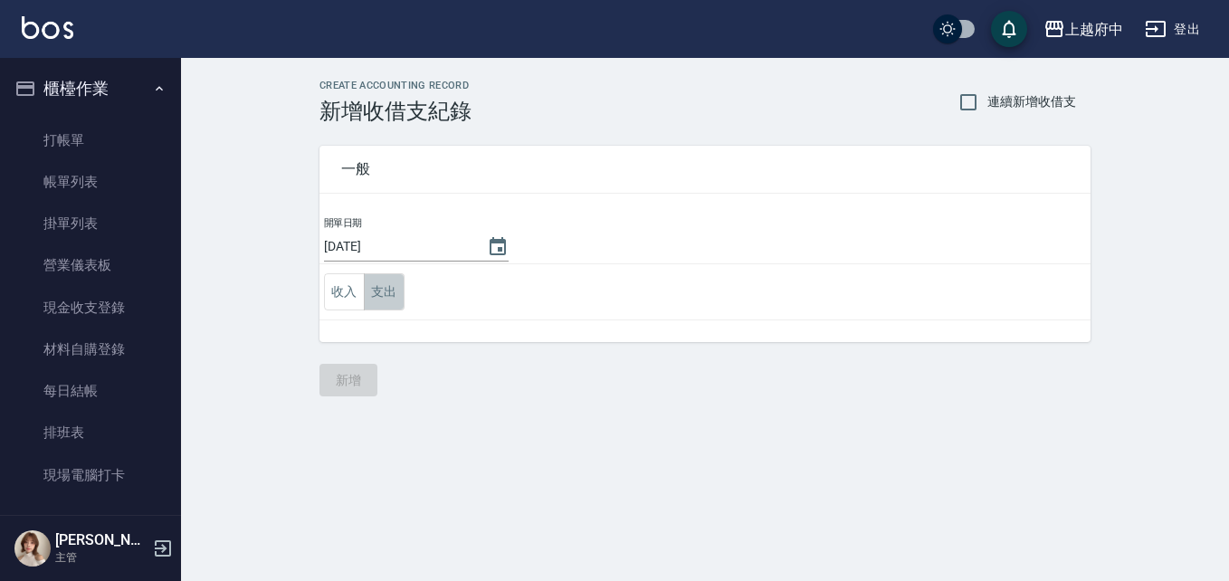
click at [384, 288] on button "支出" at bounding box center [384, 291] width 41 height 37
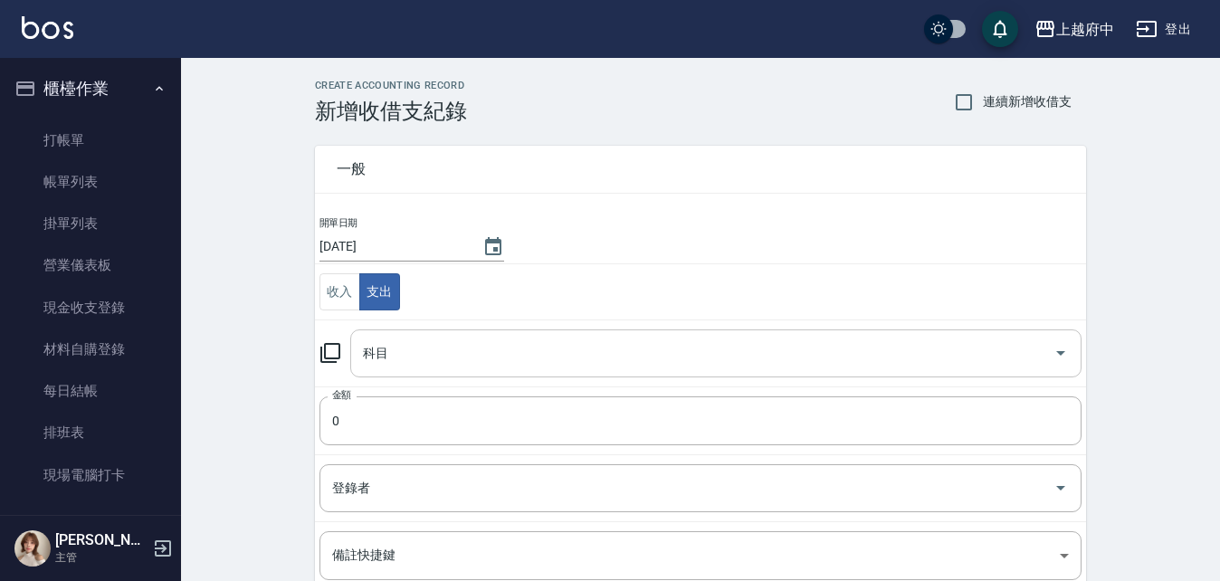
click at [393, 368] on input "科目" at bounding box center [702, 354] width 688 height 32
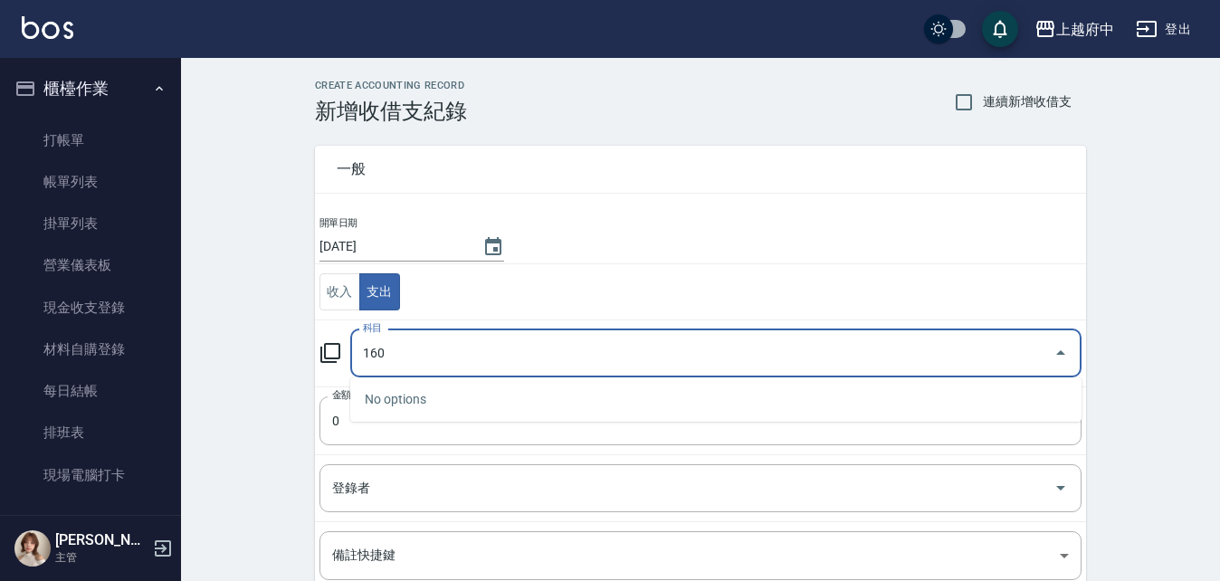
scroll to position [90, 0]
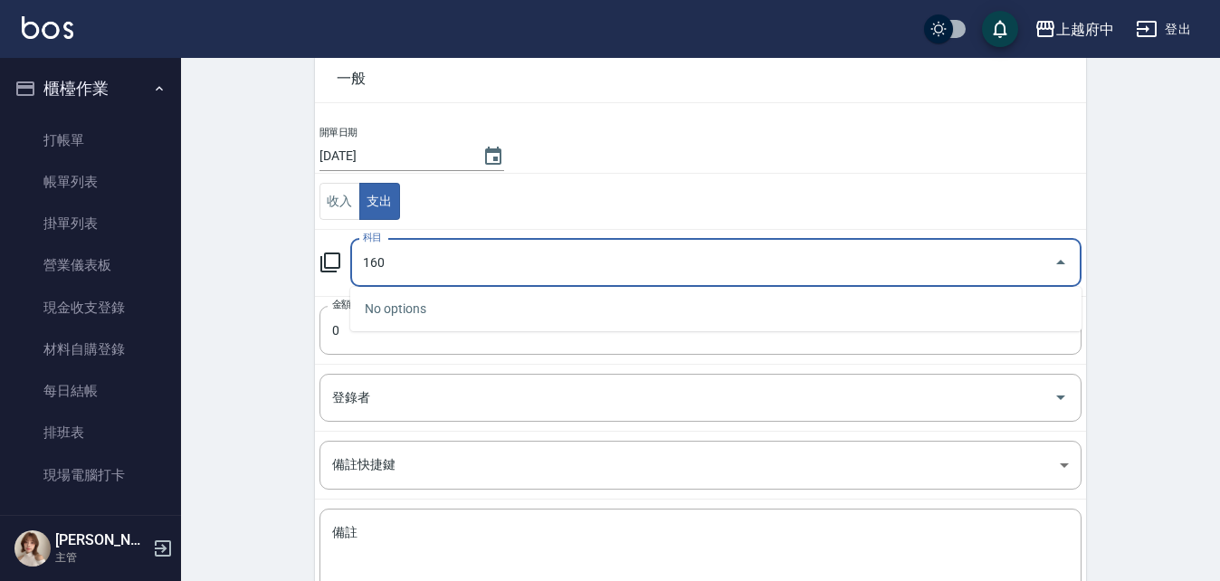
type input "160"
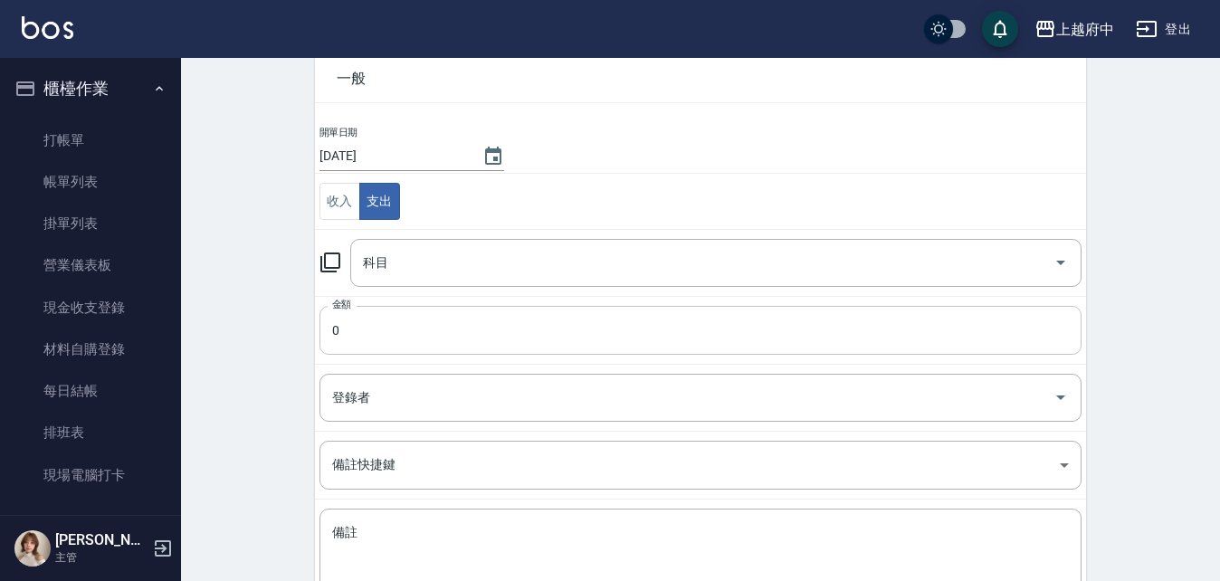
drag, startPoint x: 308, startPoint y: 354, endPoint x: 347, endPoint y: 331, distance: 45.8
click at [317, 349] on div "一般 開單日期 2025/09/25 收入 支出 科目 科目 金額 0 金額 登錄者 登錄者 備註快捷鍵 ​ 備註快捷鍵 備註 x 備註" at bounding box center [689, 332] width 793 height 598
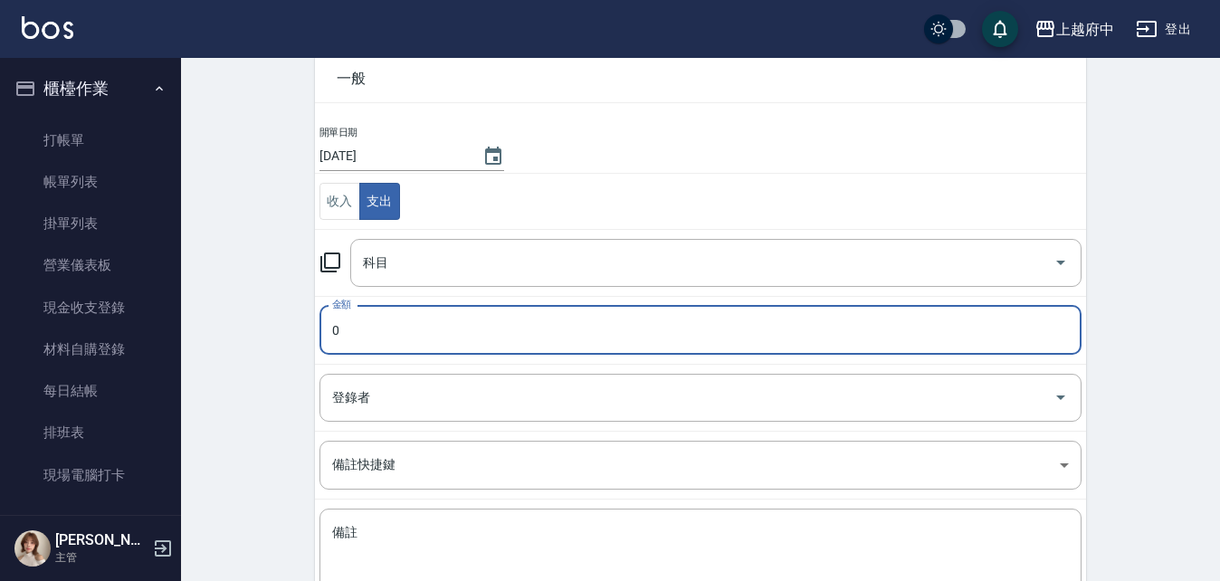
click at [349, 330] on input "0" at bounding box center [700, 330] width 762 height 49
type input "160"
click at [453, 271] on input "科目" at bounding box center [702, 263] width 688 height 32
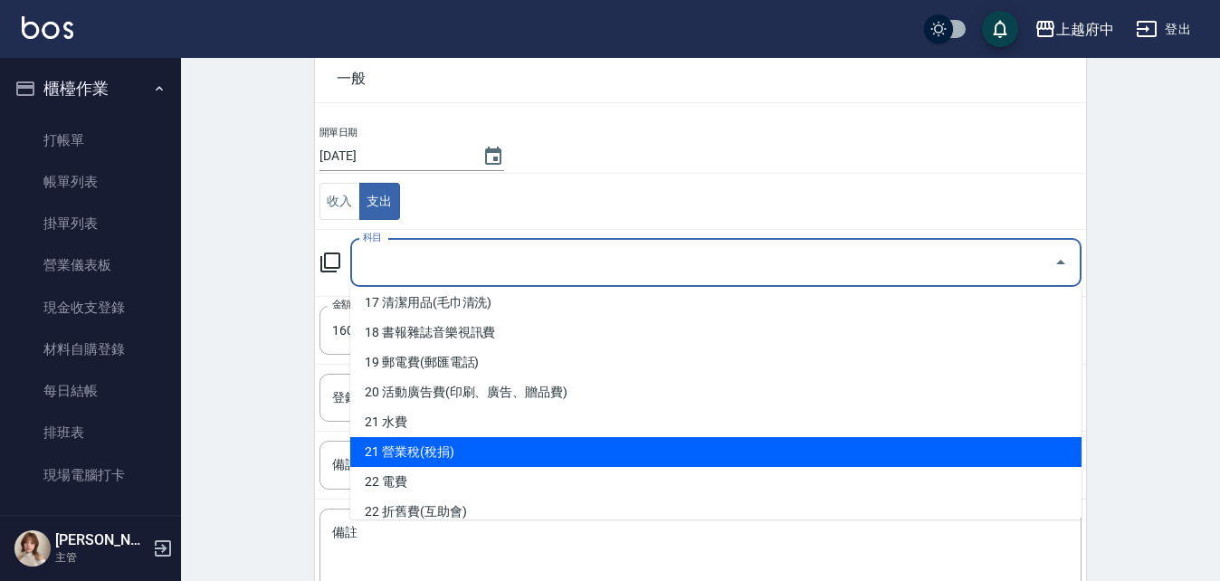
scroll to position [452, 0]
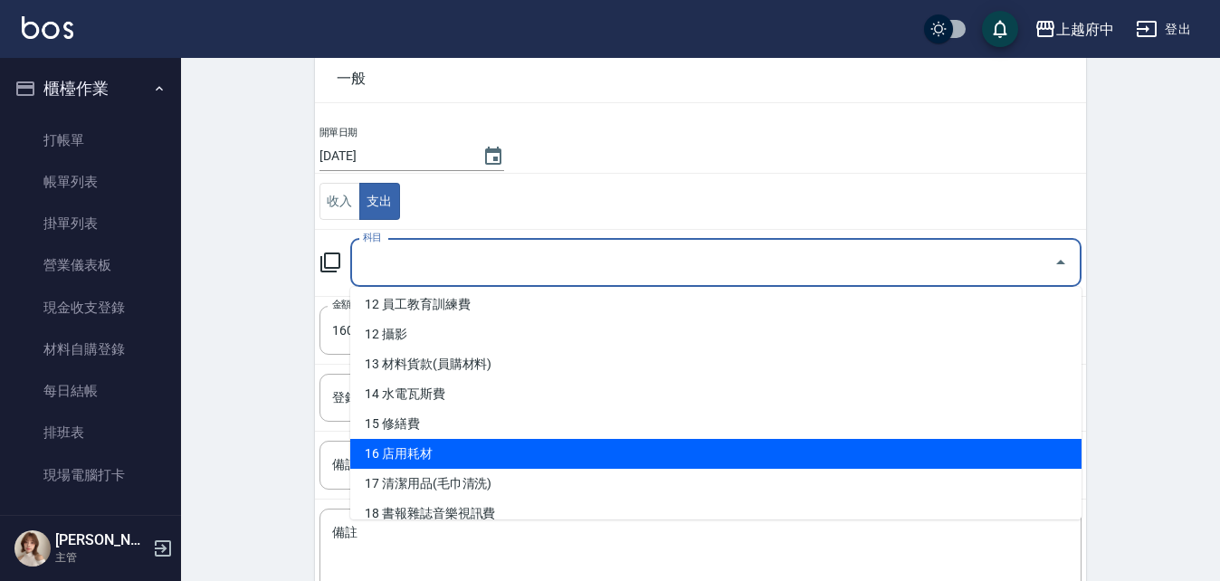
click at [420, 446] on li "16 店用耗材" at bounding box center [715, 454] width 731 height 30
type input "16 店用耗材"
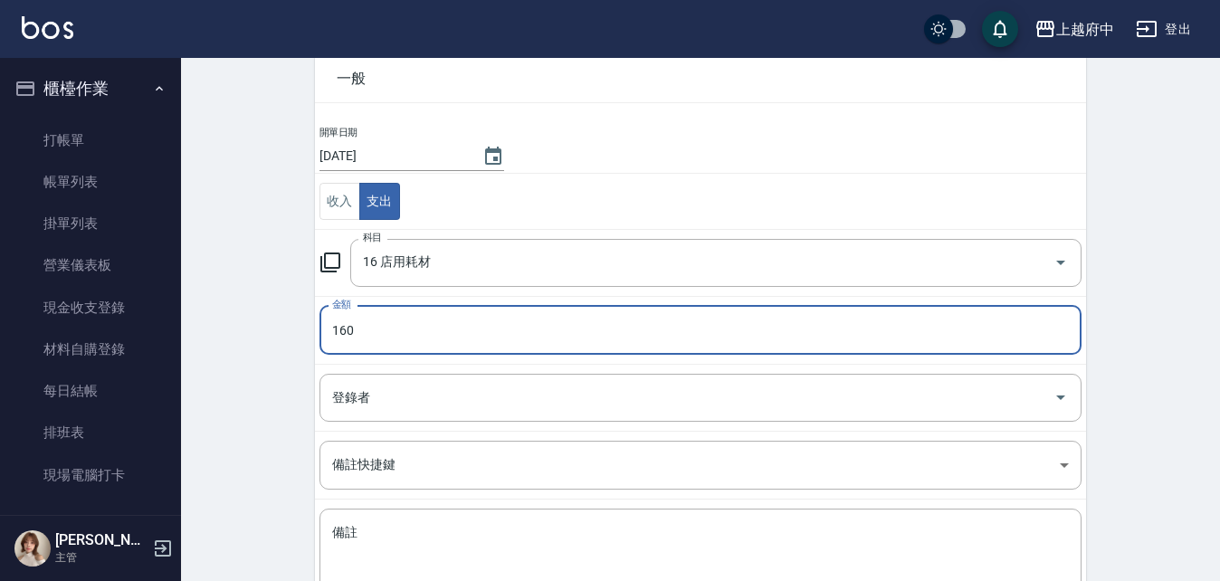
click at [258, 441] on div "CREATE ACCOUNTING RECORD 新增收借支紀錄 連續新增收借支 一般 開單日期 2025/09/25 收入 支出 科目 16 店用耗材 科目…" at bounding box center [700, 337] width 1039 height 741
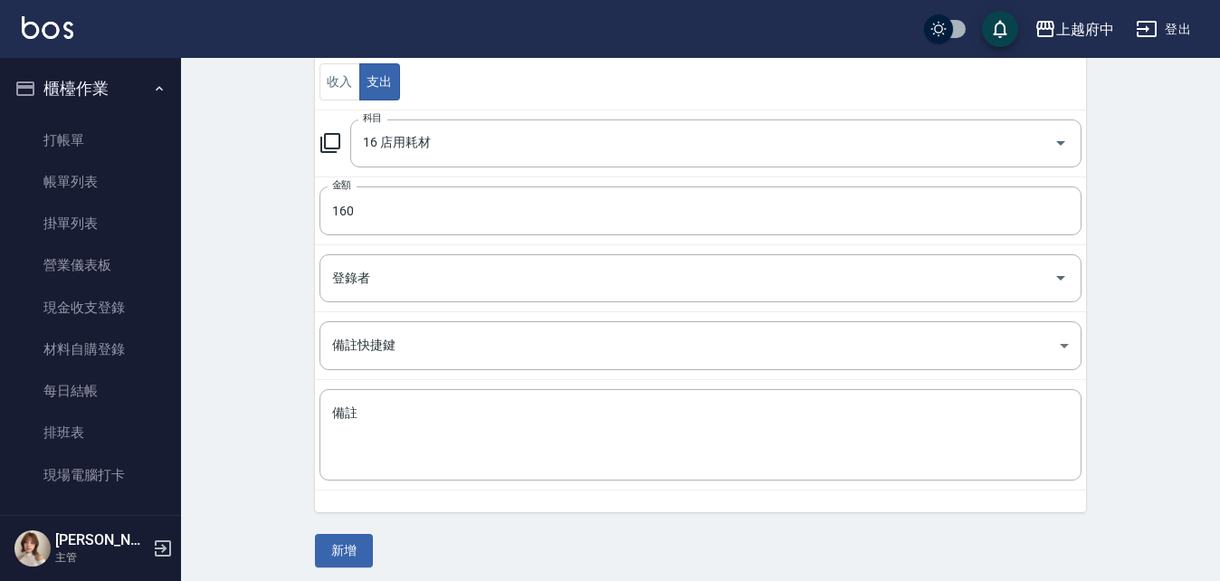
scroll to position [218, 0]
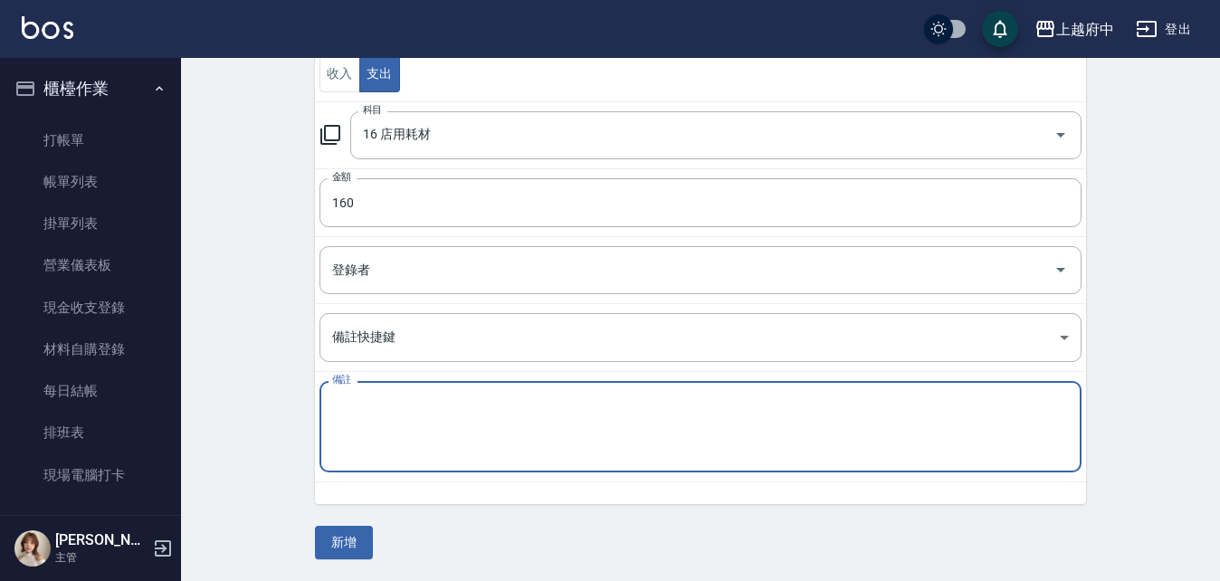
click at [455, 452] on textarea "備註" at bounding box center [700, 427] width 737 height 62
type textarea "e"
type textarea "掛勾"
click at [247, 455] on div "CREATE ACCOUNTING RECORD 新增收借支紀錄 連續新增收借支 一般 開單日期 2025/09/25 收入 支出 科目 16 店用耗材 科目…" at bounding box center [700, 210] width 1039 height 741
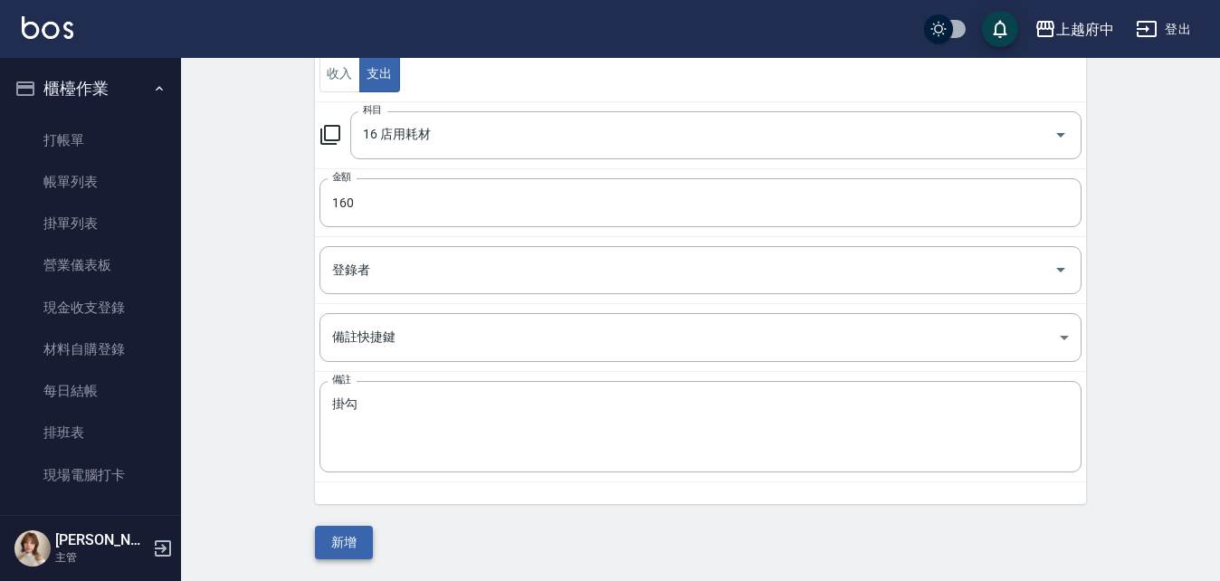
click at [360, 544] on button "新增" at bounding box center [344, 542] width 58 height 33
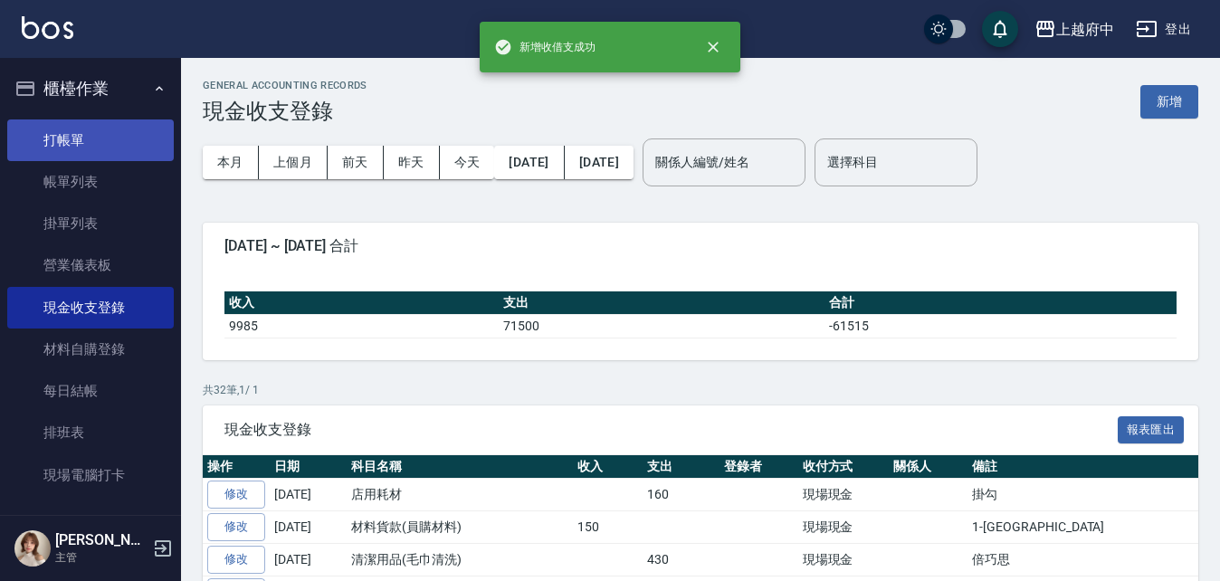
click at [67, 135] on link "打帳單" at bounding box center [90, 140] width 166 height 42
